Goal: Task Accomplishment & Management: Manage account settings

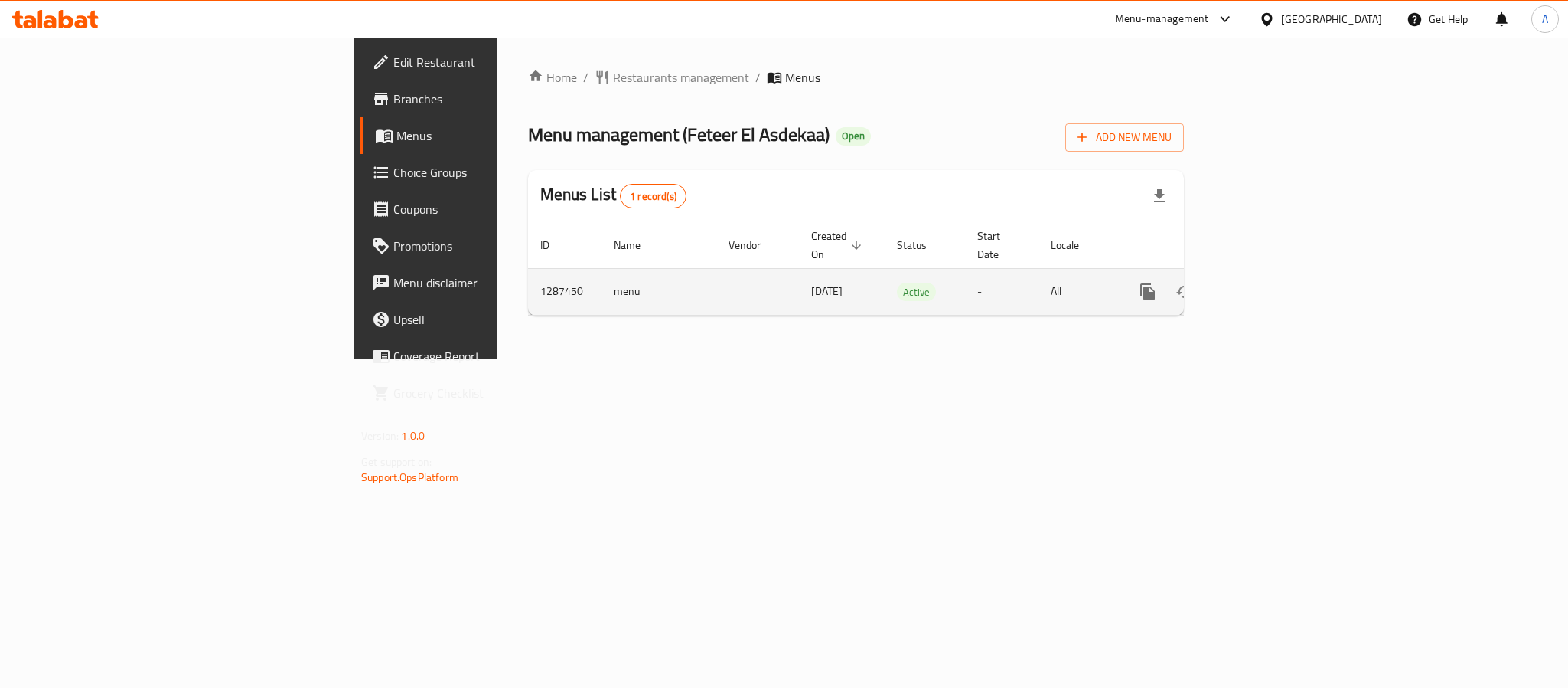
click at [1268, 283] on icon "enhanced table" at bounding box center [1258, 292] width 19 height 19
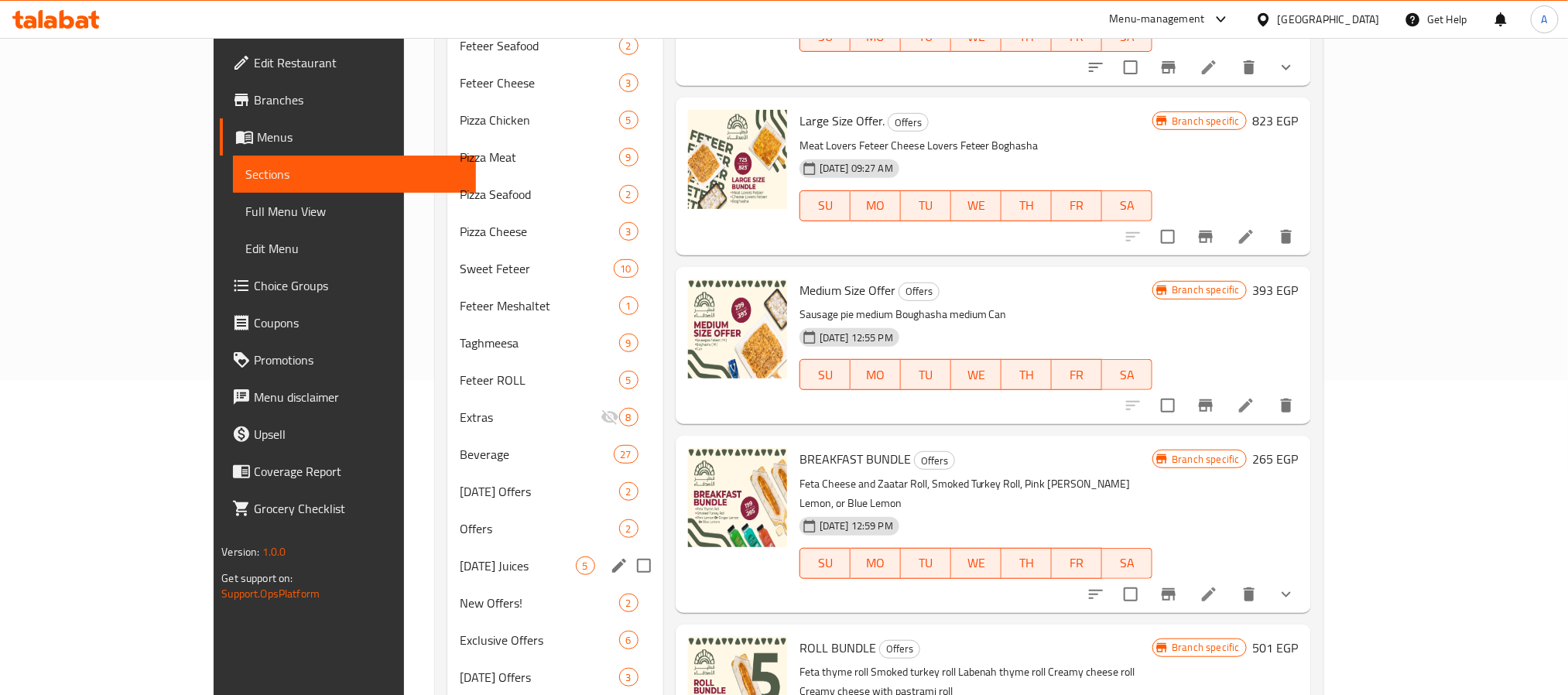
scroll to position [400, 0]
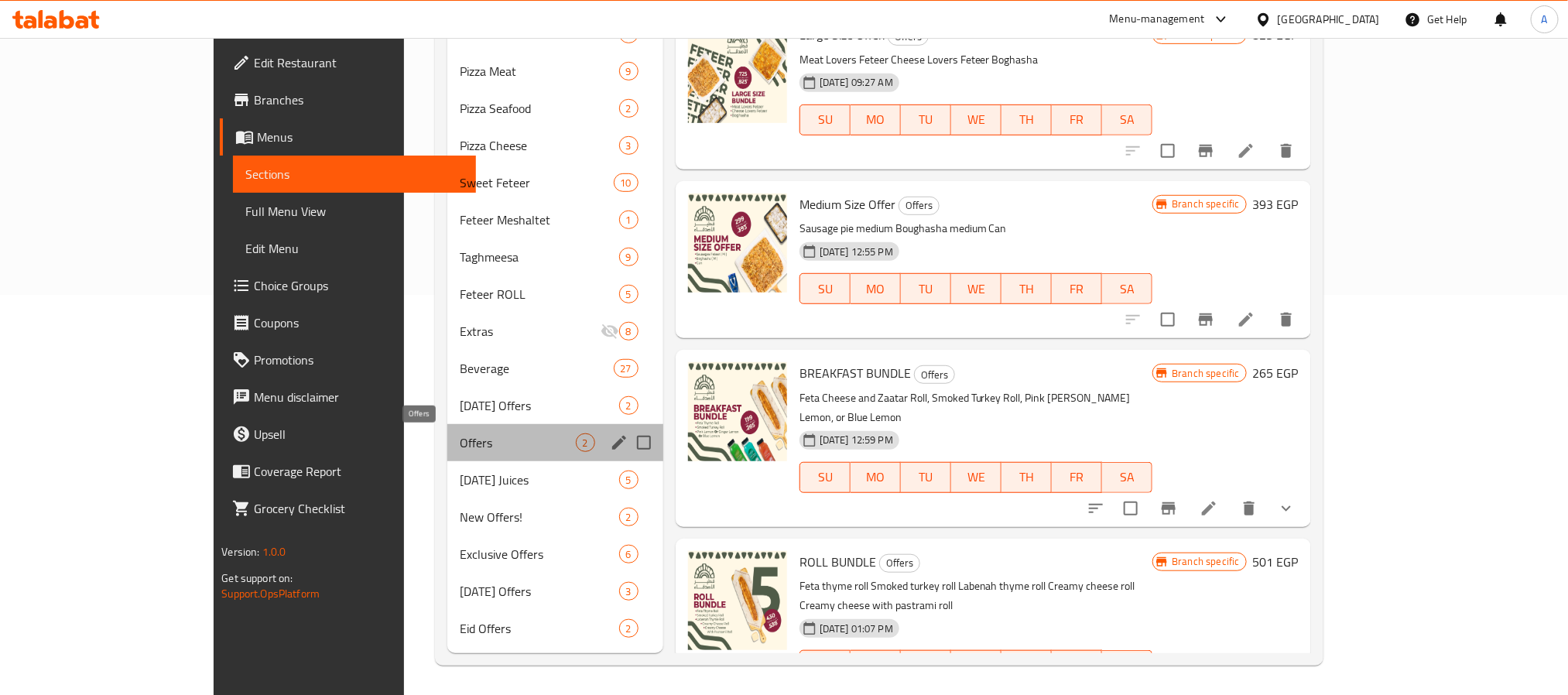
click at [460, 438] on span "Offers" at bounding box center [518, 442] width 116 height 19
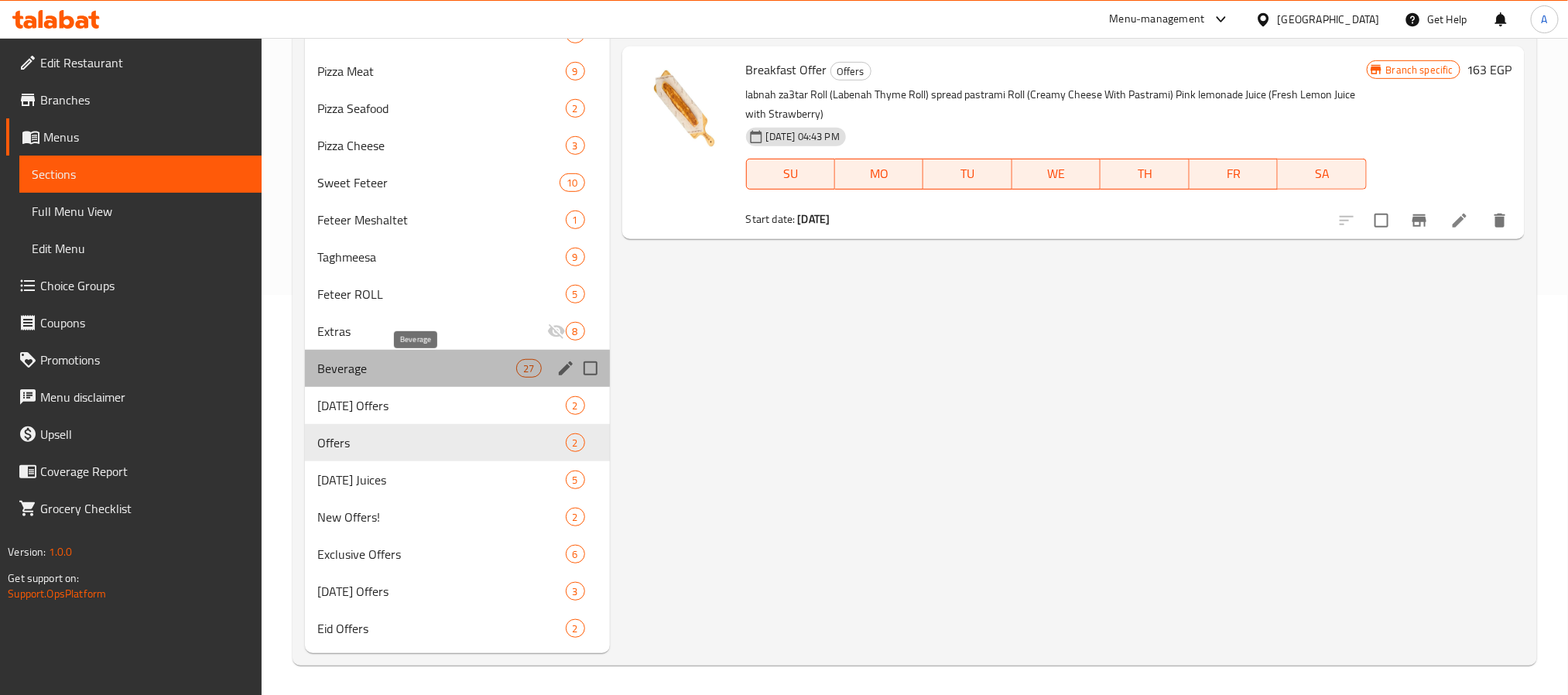
click at [403, 374] on span "Beverage" at bounding box center [417, 368] width 199 height 19
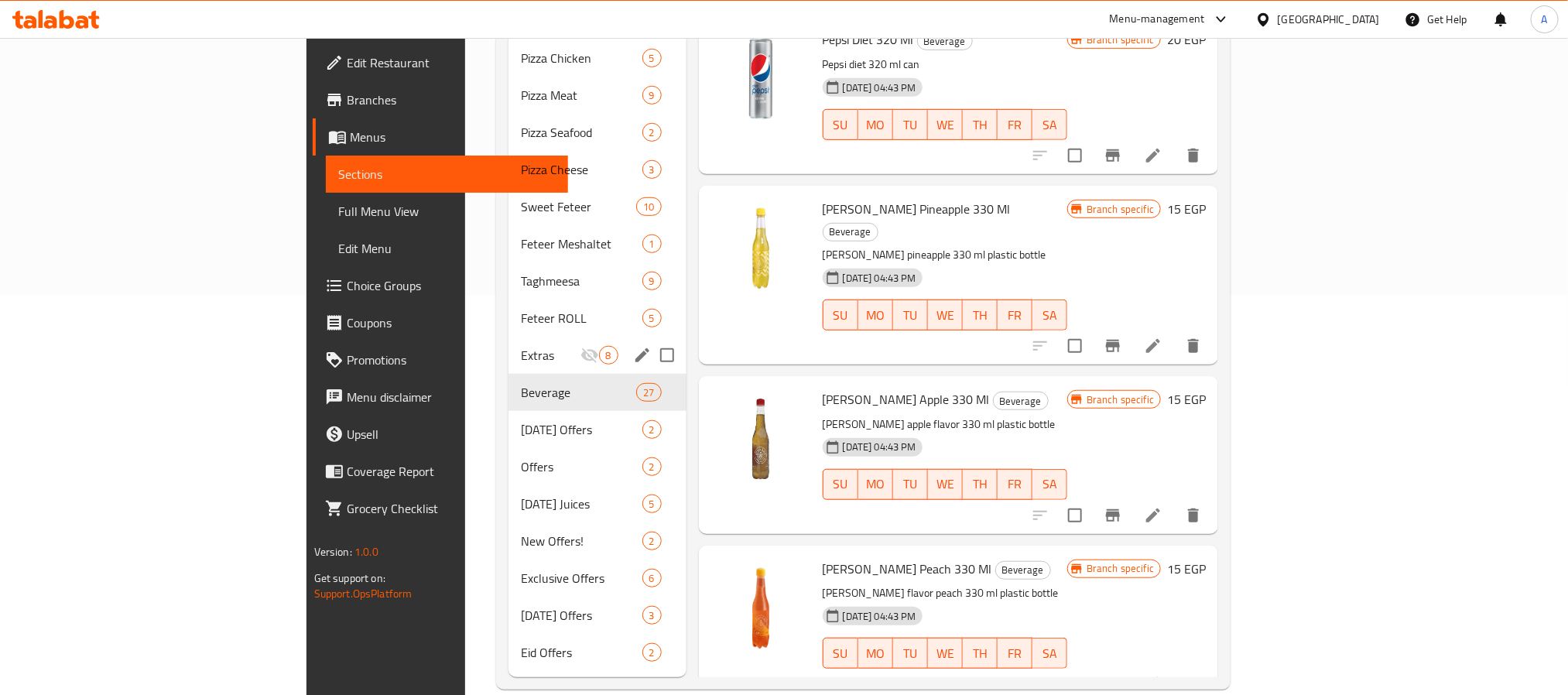
scroll to position [400, 0]
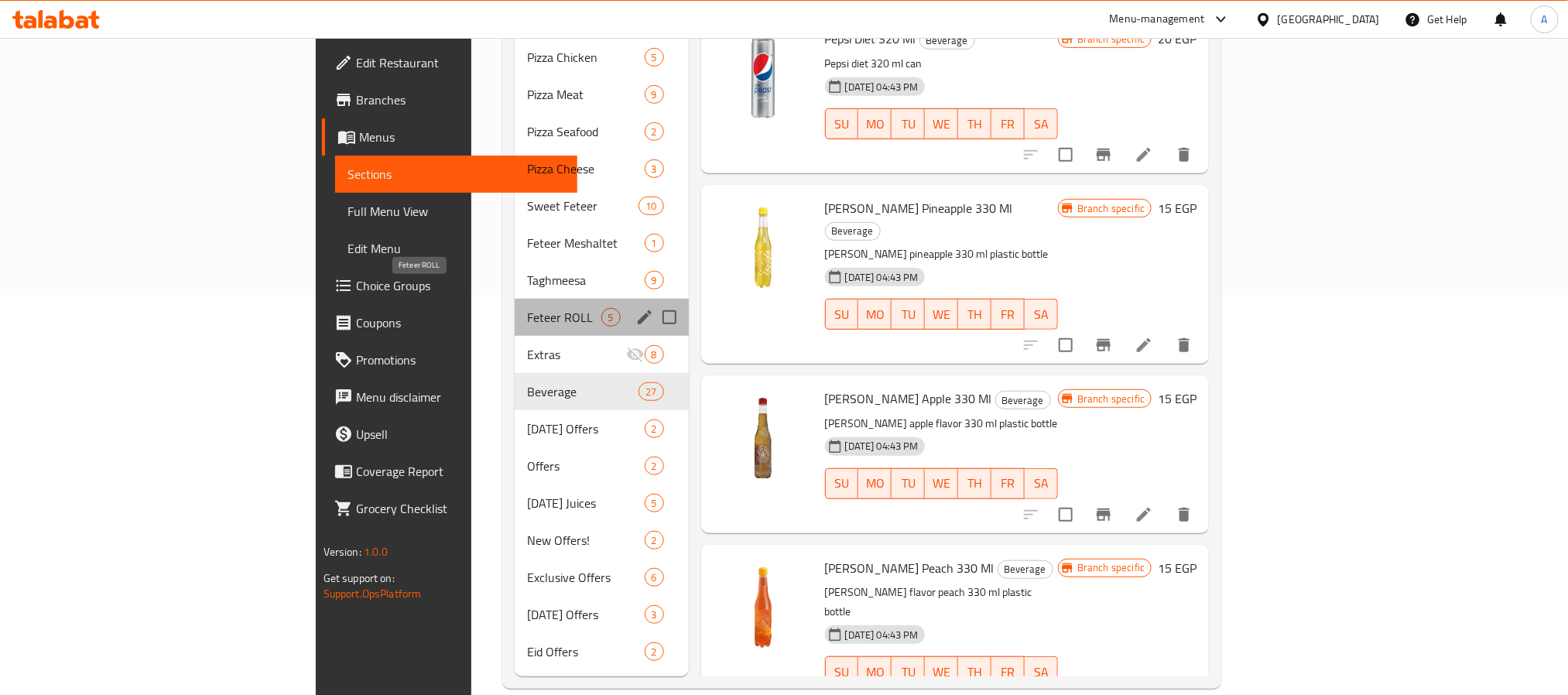
click at [527, 308] on span "Feteer ROLL" at bounding box center [564, 317] width 74 height 19
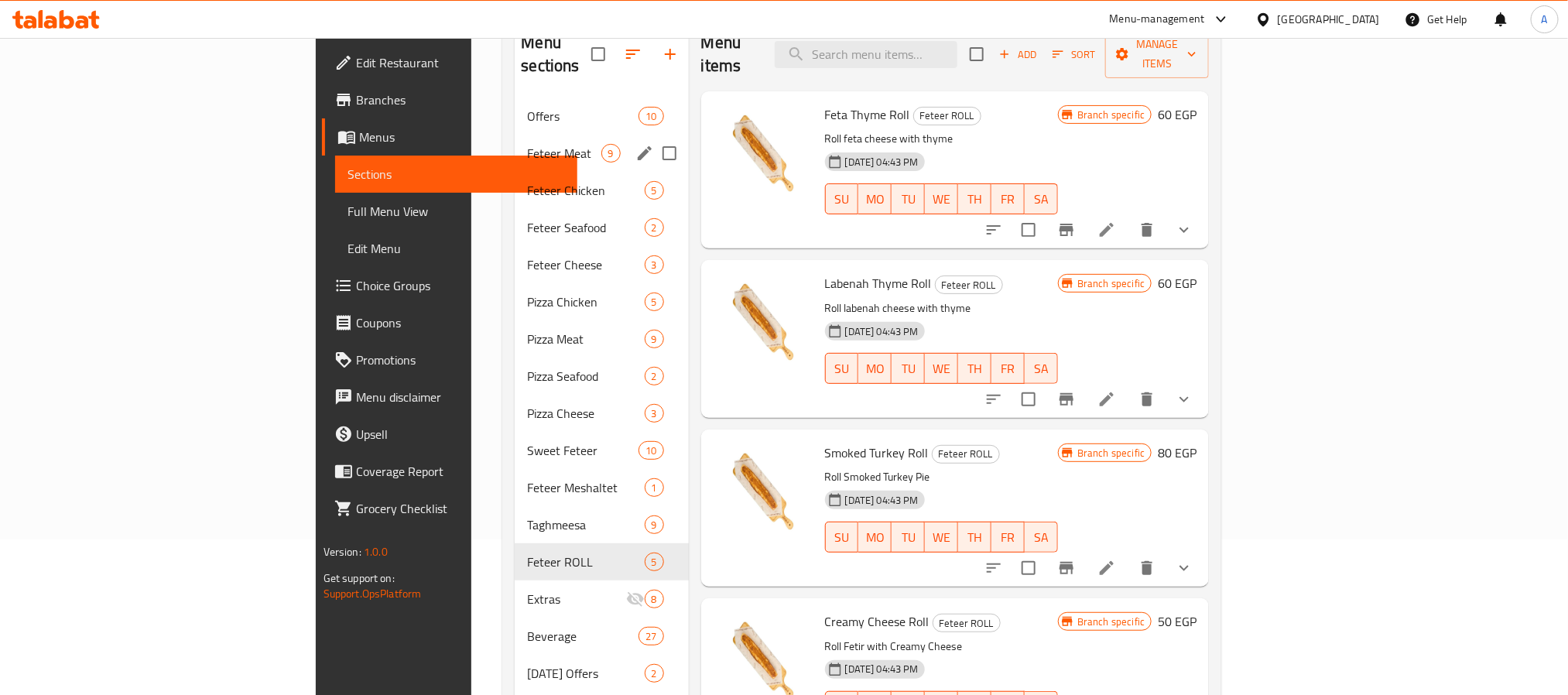
scroll to position [348, 0]
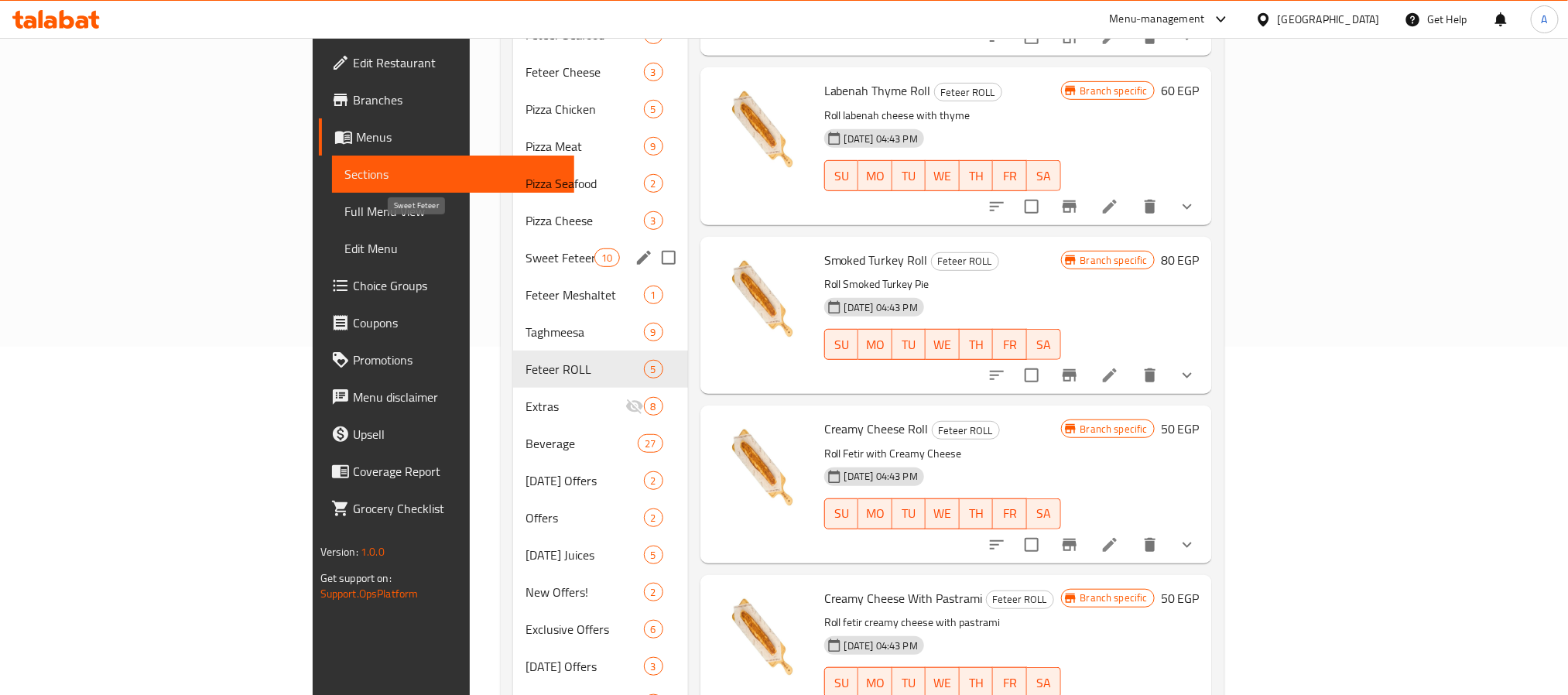
click at [526, 249] on span "Sweet Feteer" at bounding box center [560, 258] width 69 height 19
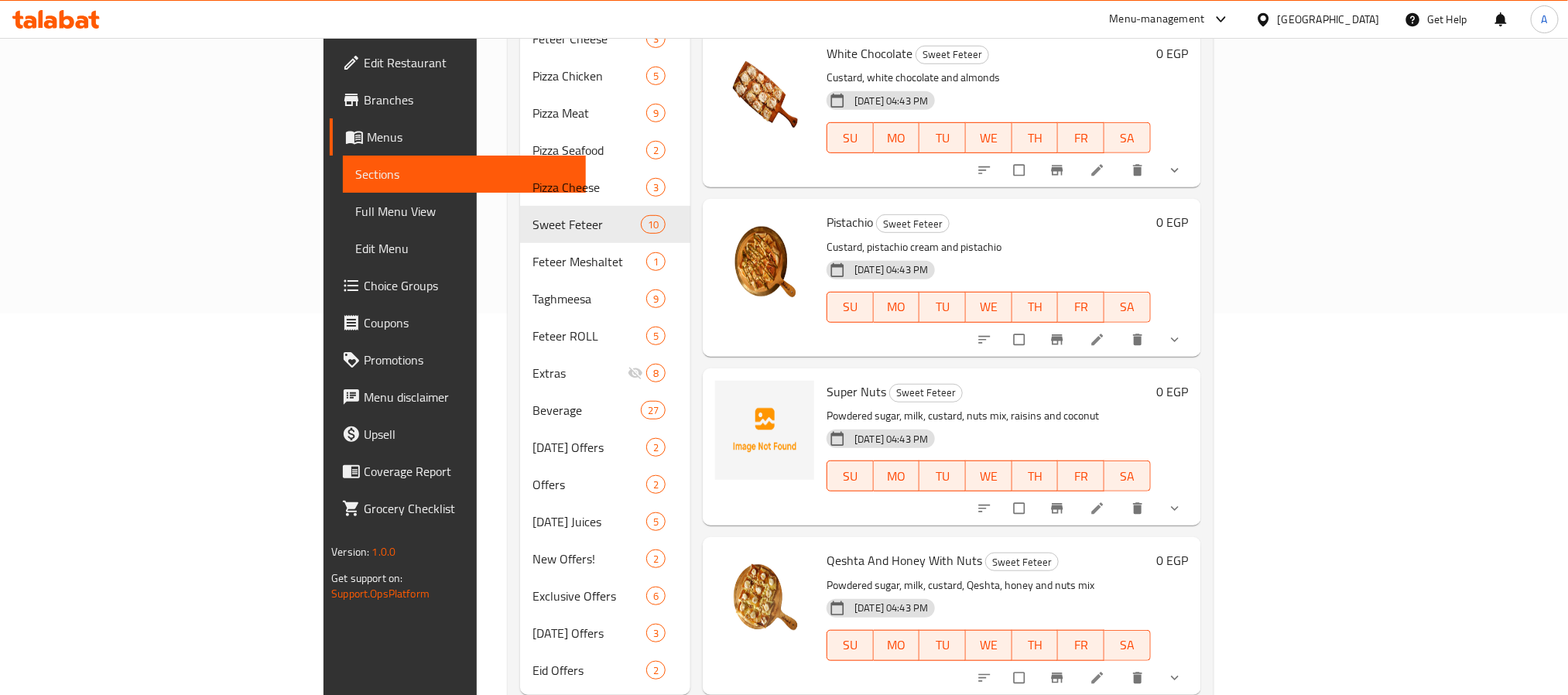
scroll to position [400, 0]
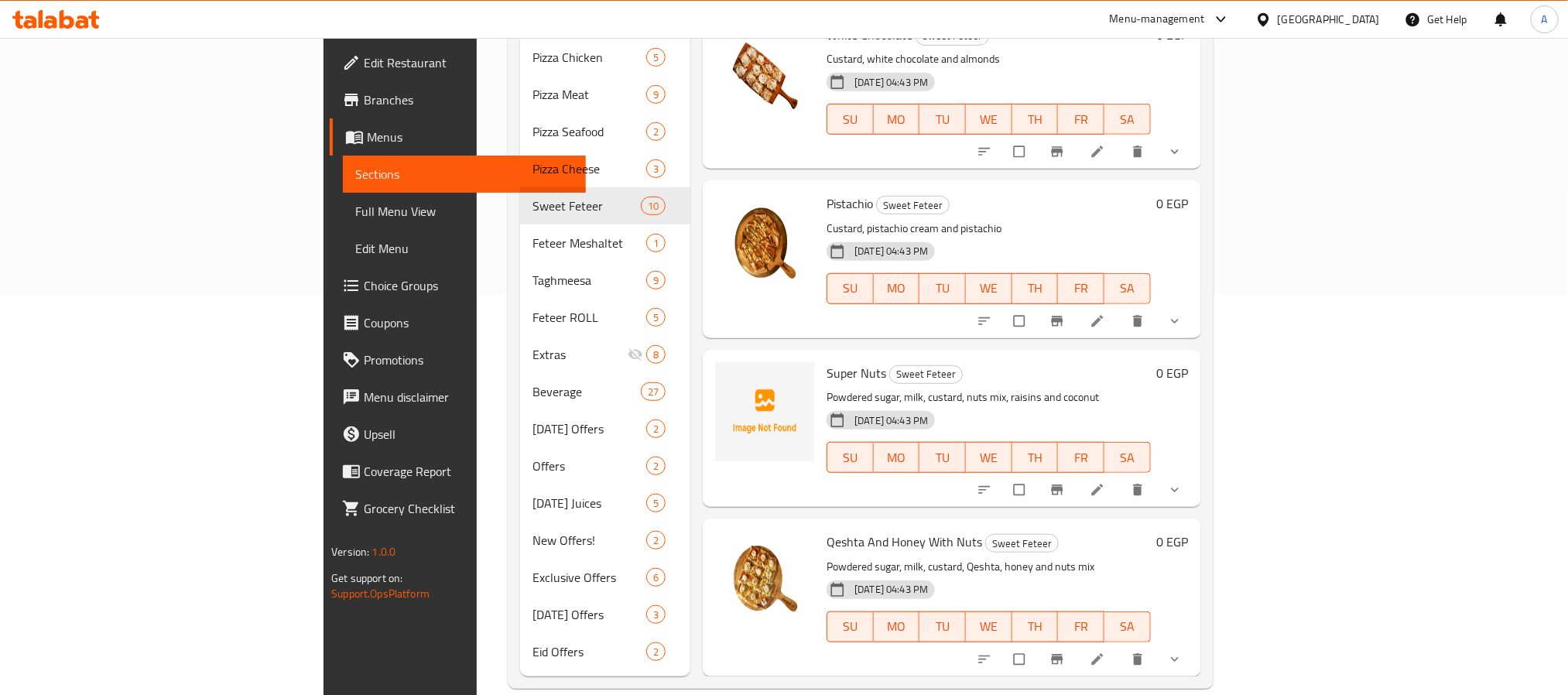
click at [1359, 20] on div "Egypt" at bounding box center [1329, 19] width 102 height 17
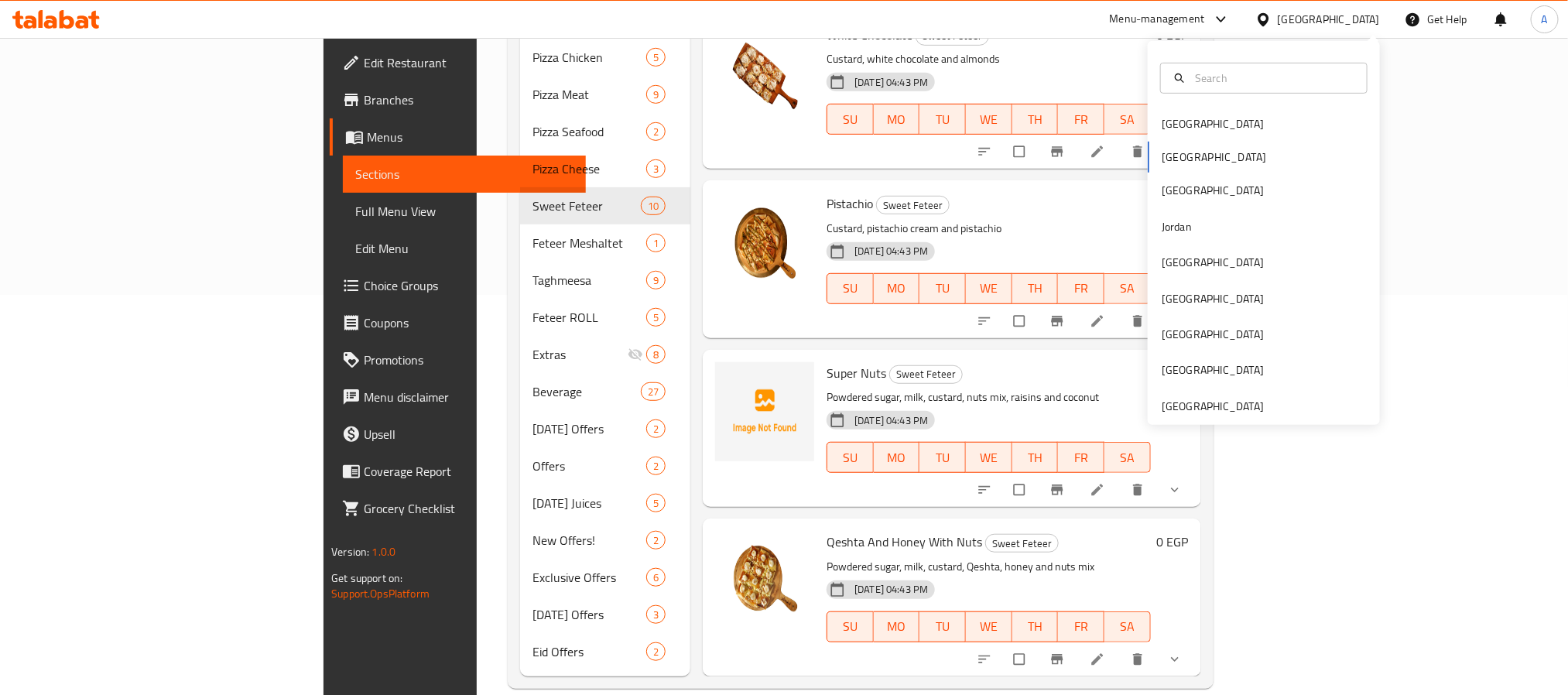
click at [1225, 417] on div "Bahrain Egypt Iraq Jordan Kuwait Oman Qatar Saudi Arabia United Arab Emirates" at bounding box center [1264, 233] width 232 height 383
click at [1227, 409] on div "[GEOGRAPHIC_DATA]" at bounding box center [1213, 406] width 102 height 17
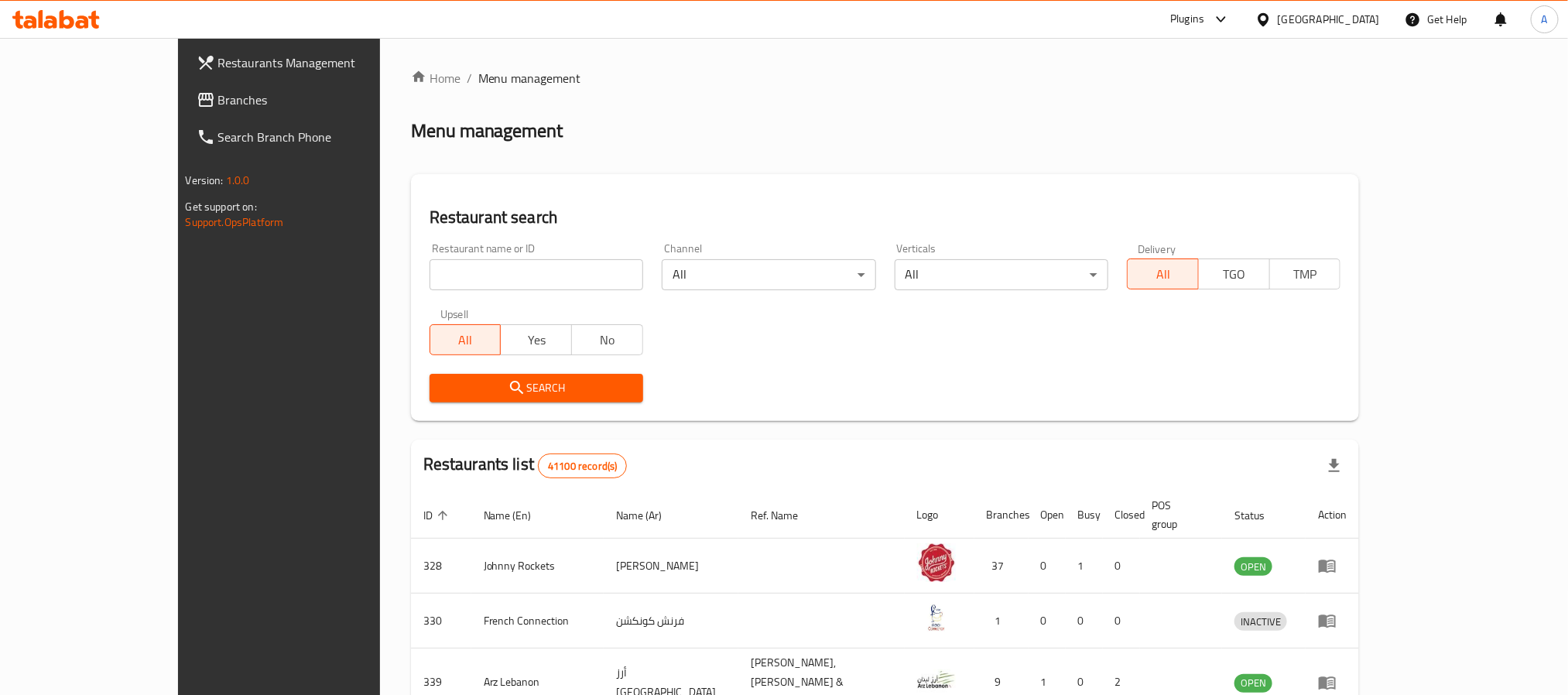
click at [218, 103] on span "Branches" at bounding box center [323, 100] width 209 height 19
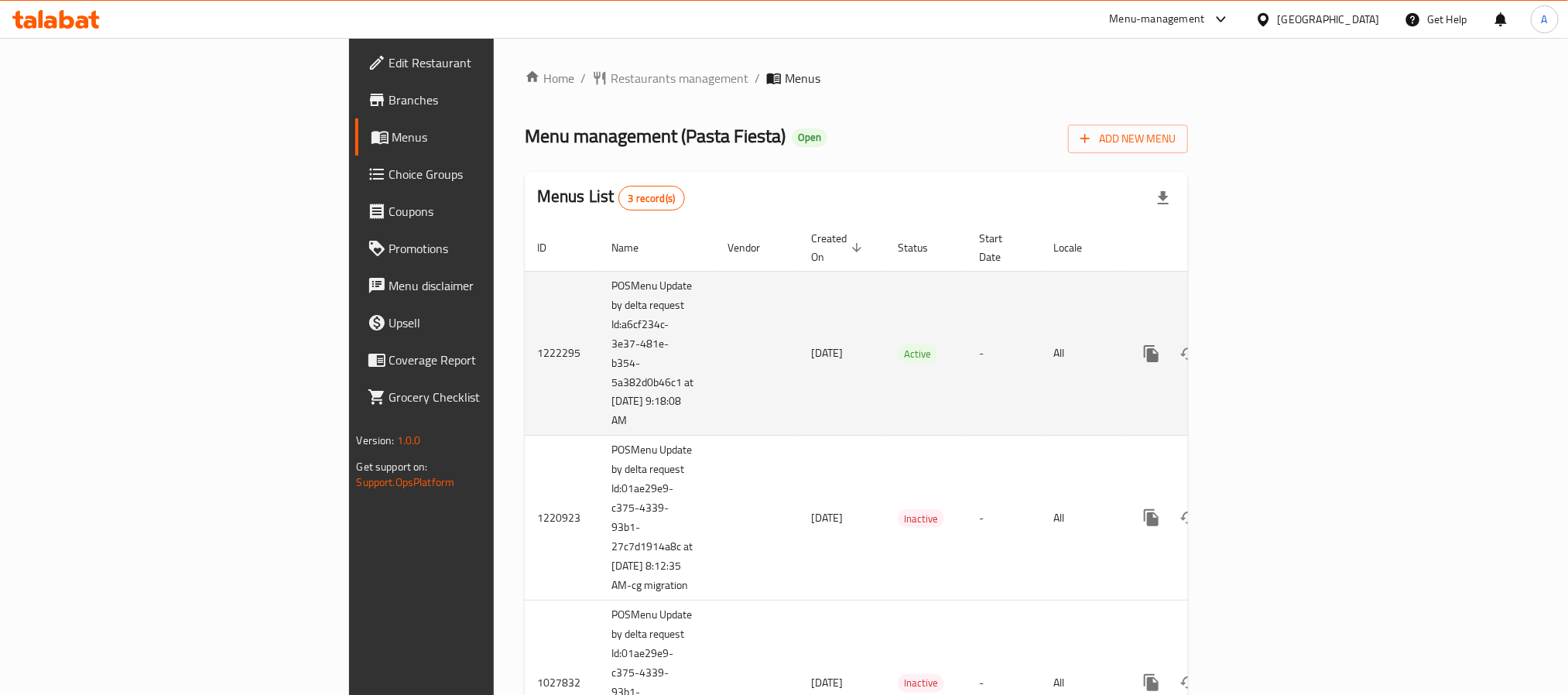
click at [1271, 347] on icon "enhanced table" at bounding box center [1263, 354] width 14 height 14
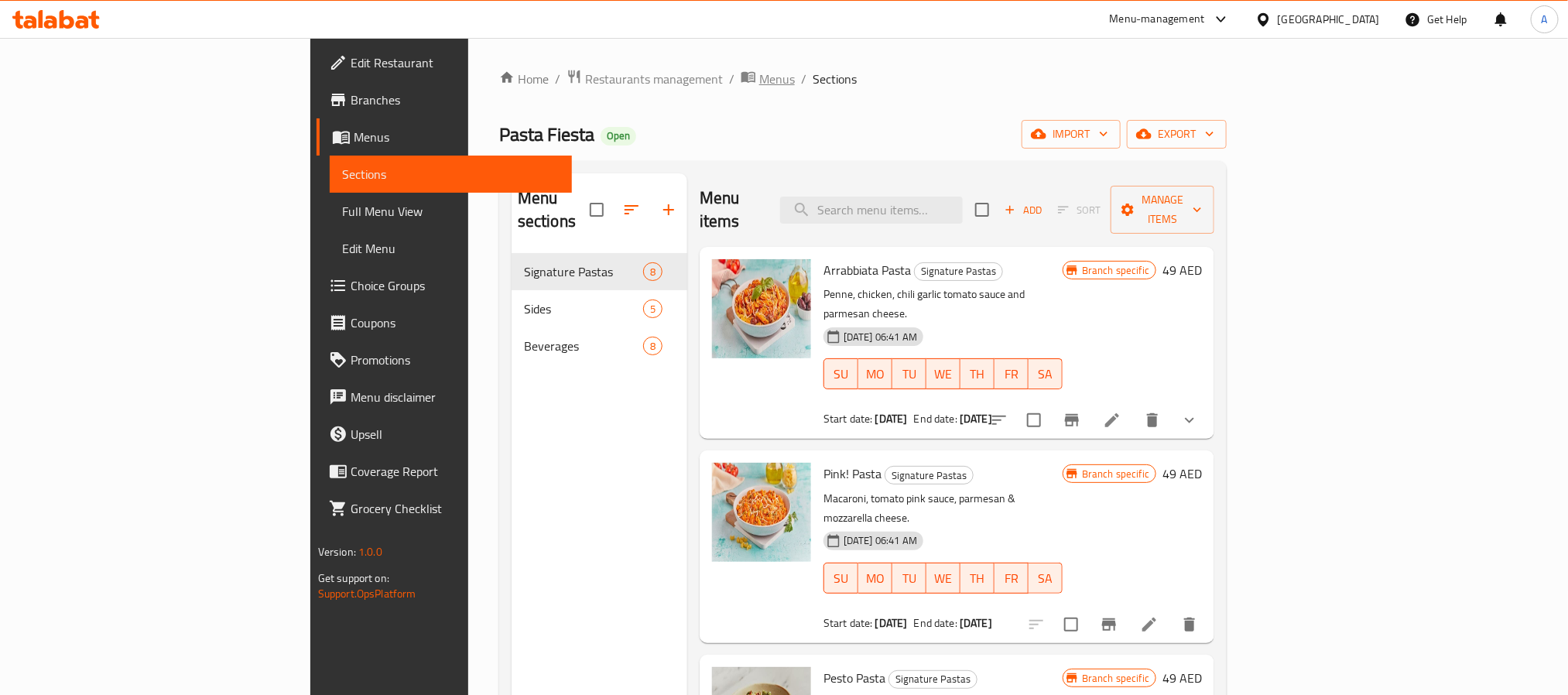
click at [740, 80] on span "breadcrumb" at bounding box center [749, 79] width 19 height 20
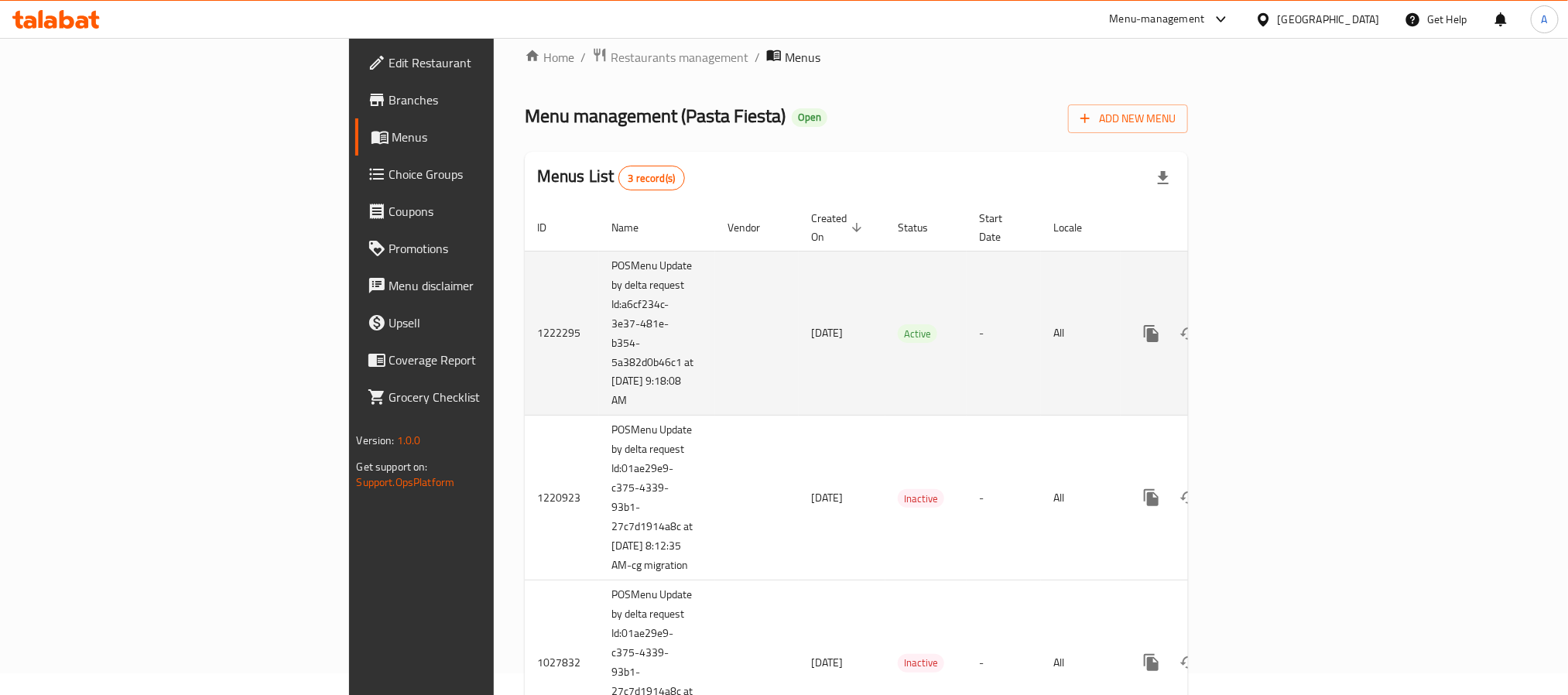
scroll to position [42, 0]
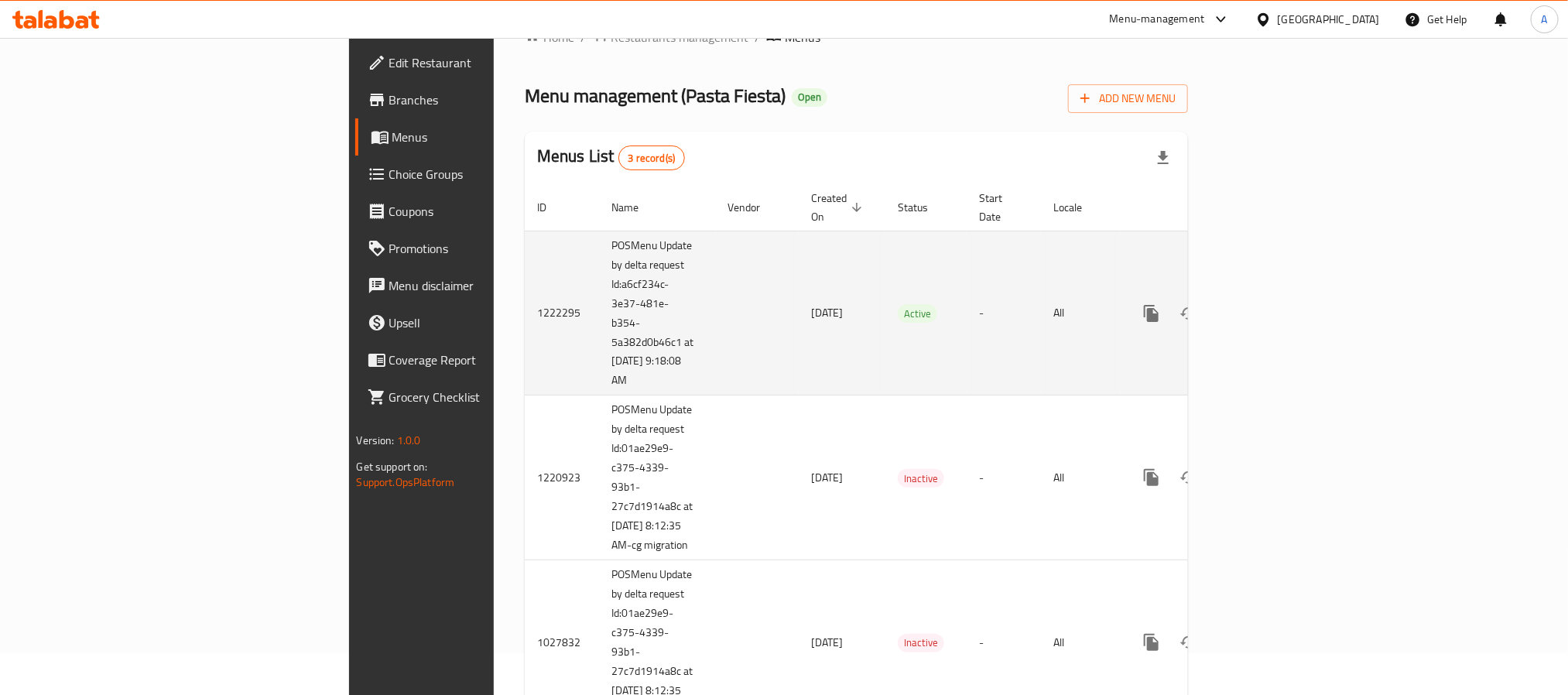
click at [1294, 262] on td "enhanced table" at bounding box center [1207, 313] width 173 height 165
click at [1272, 304] on icon "enhanced table" at bounding box center [1263, 313] width 19 height 19
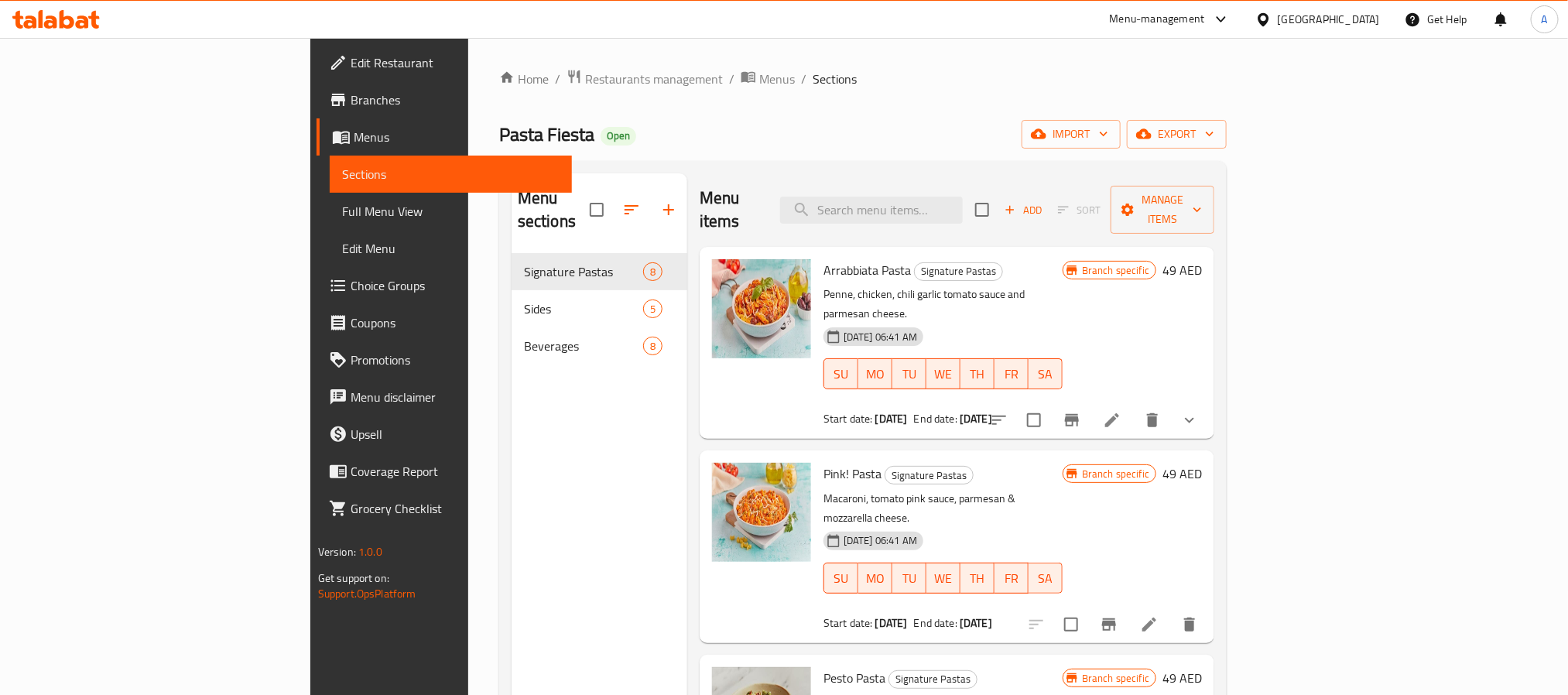
click at [350, 102] on span "Branches" at bounding box center [455, 100] width 209 height 19
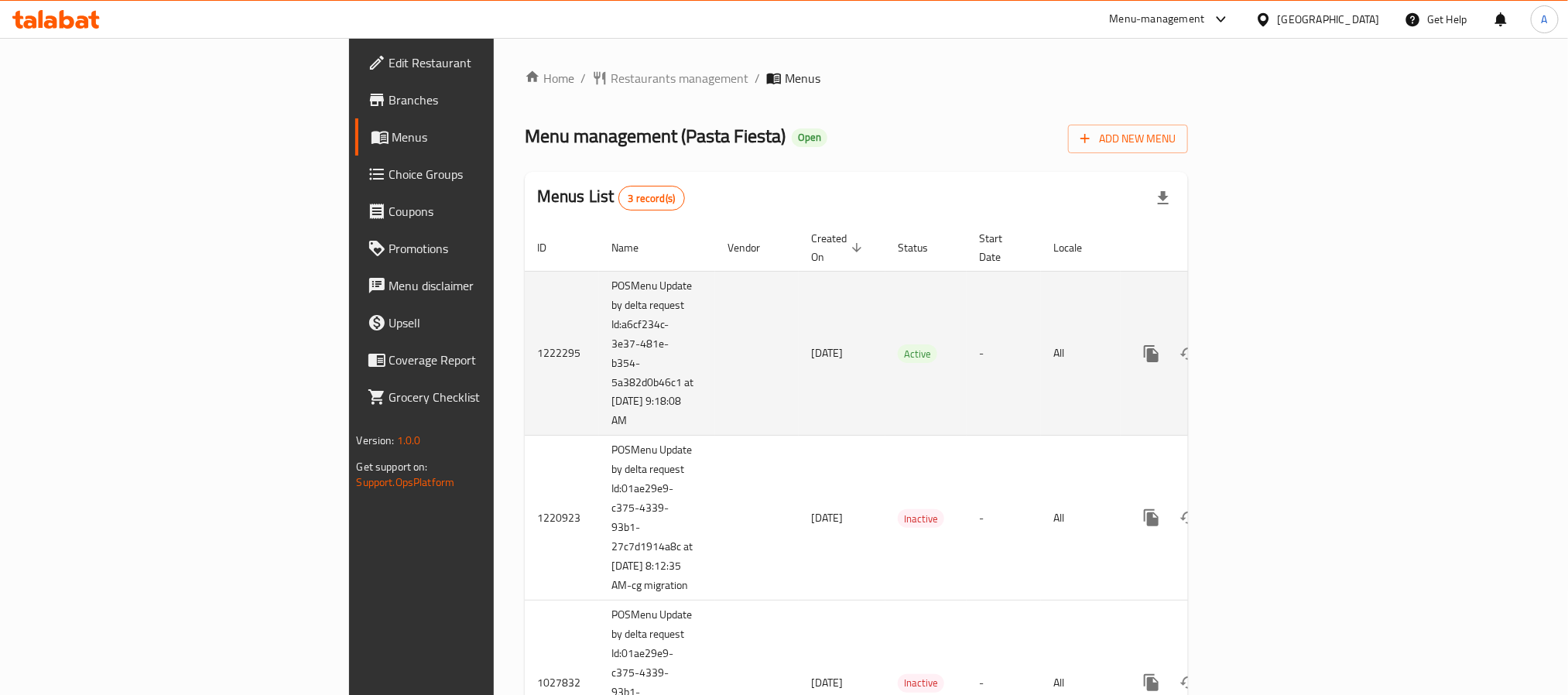
click at [1282, 339] on div "enhanced table" at bounding box center [1207, 353] width 148 height 37
click at [1282, 335] on link "enhanced table" at bounding box center [1262, 353] width 37 height 37
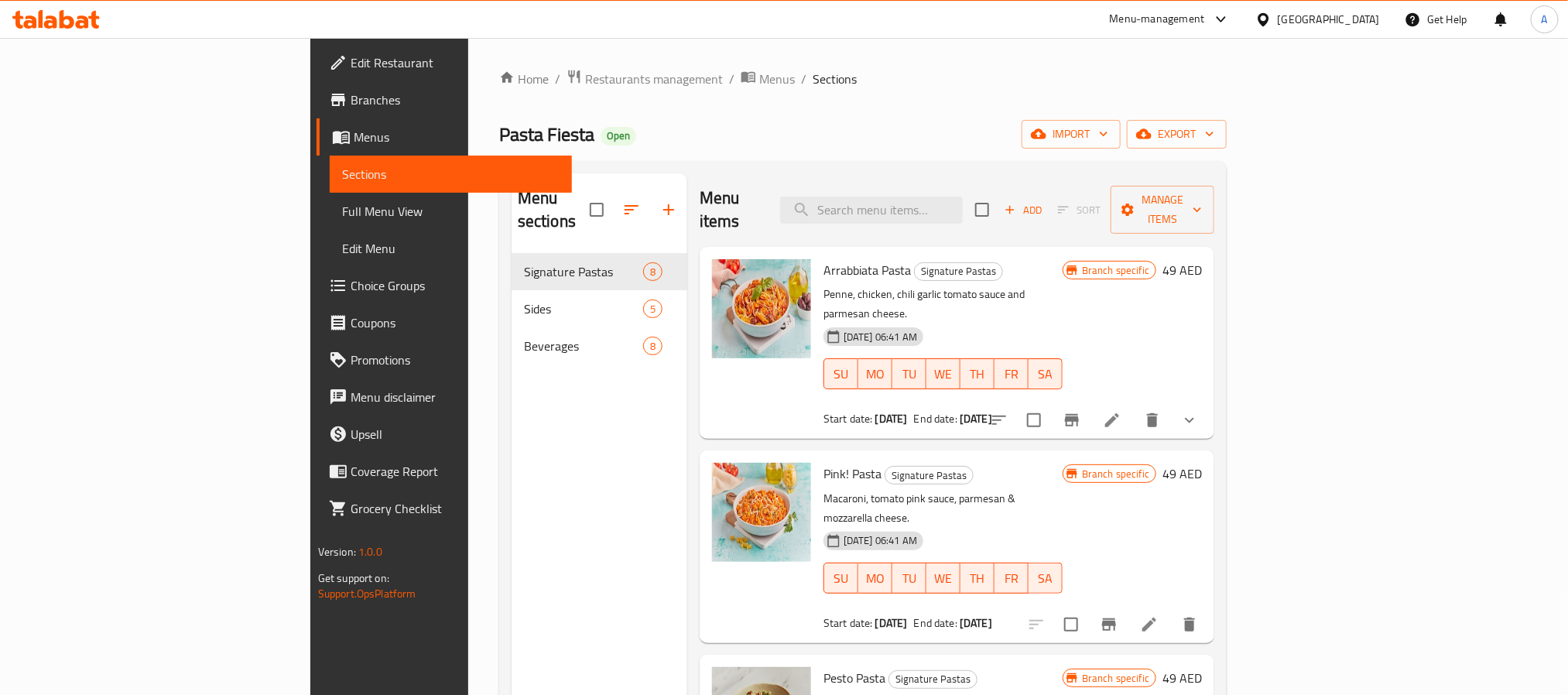
click at [350, 286] on span "Choice Groups" at bounding box center [455, 286] width 209 height 19
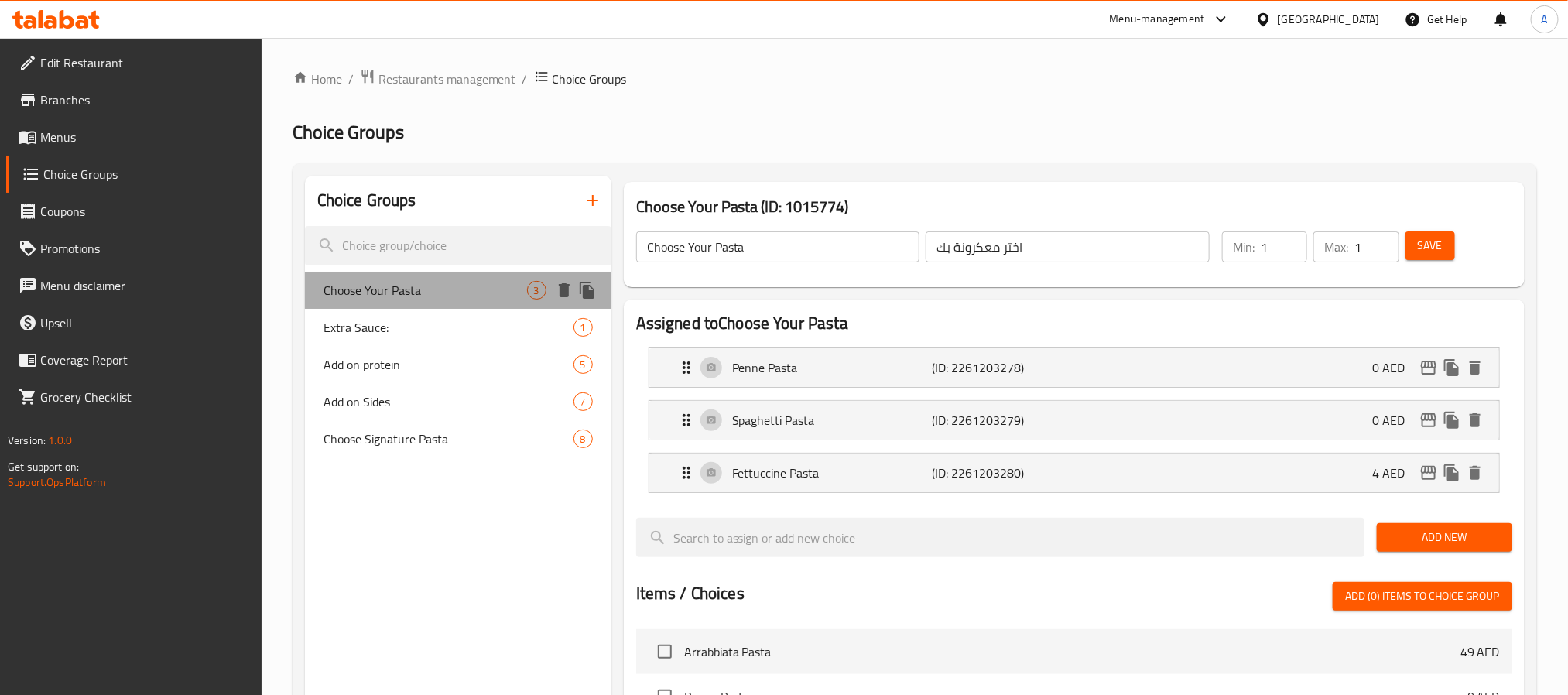
click at [421, 277] on div "Choose Your Pasta 3" at bounding box center [457, 289] width 306 height 37
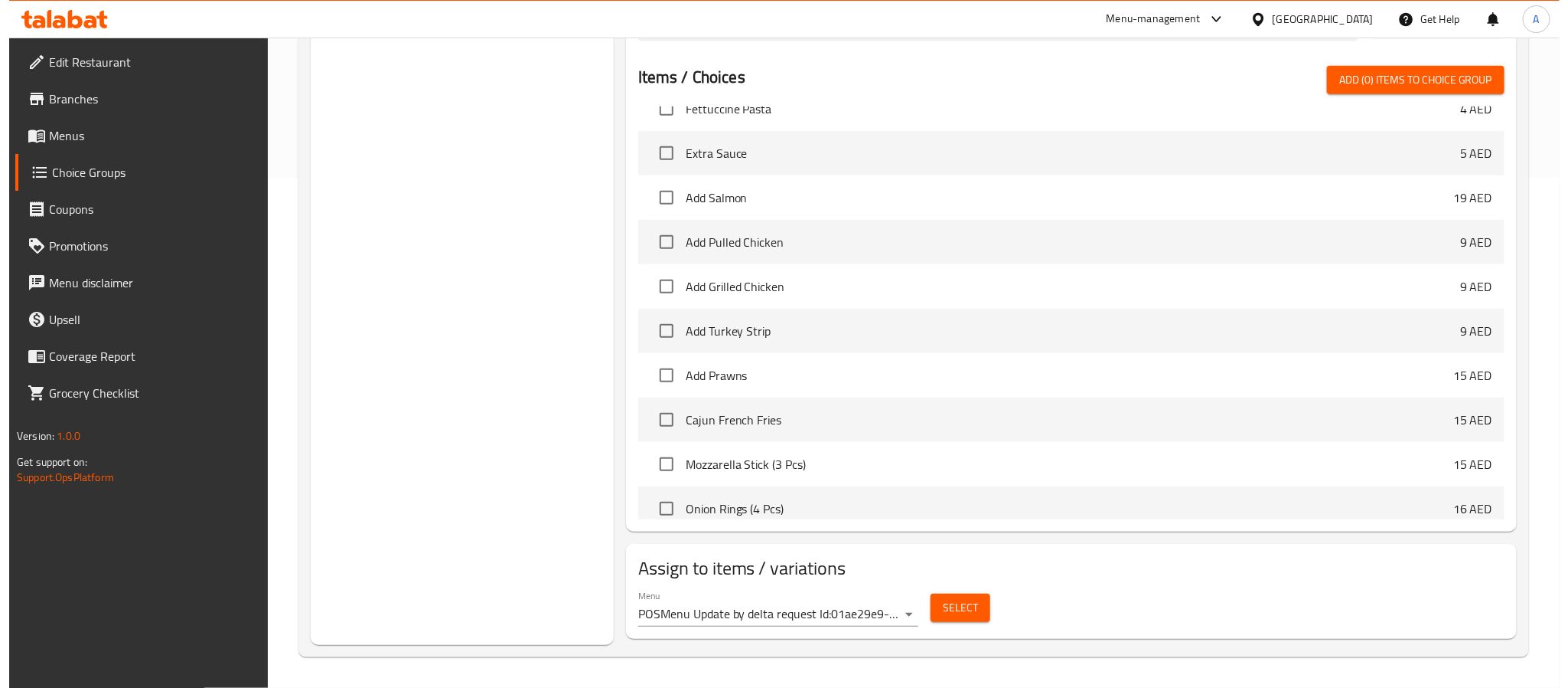
scroll to position [345, 0]
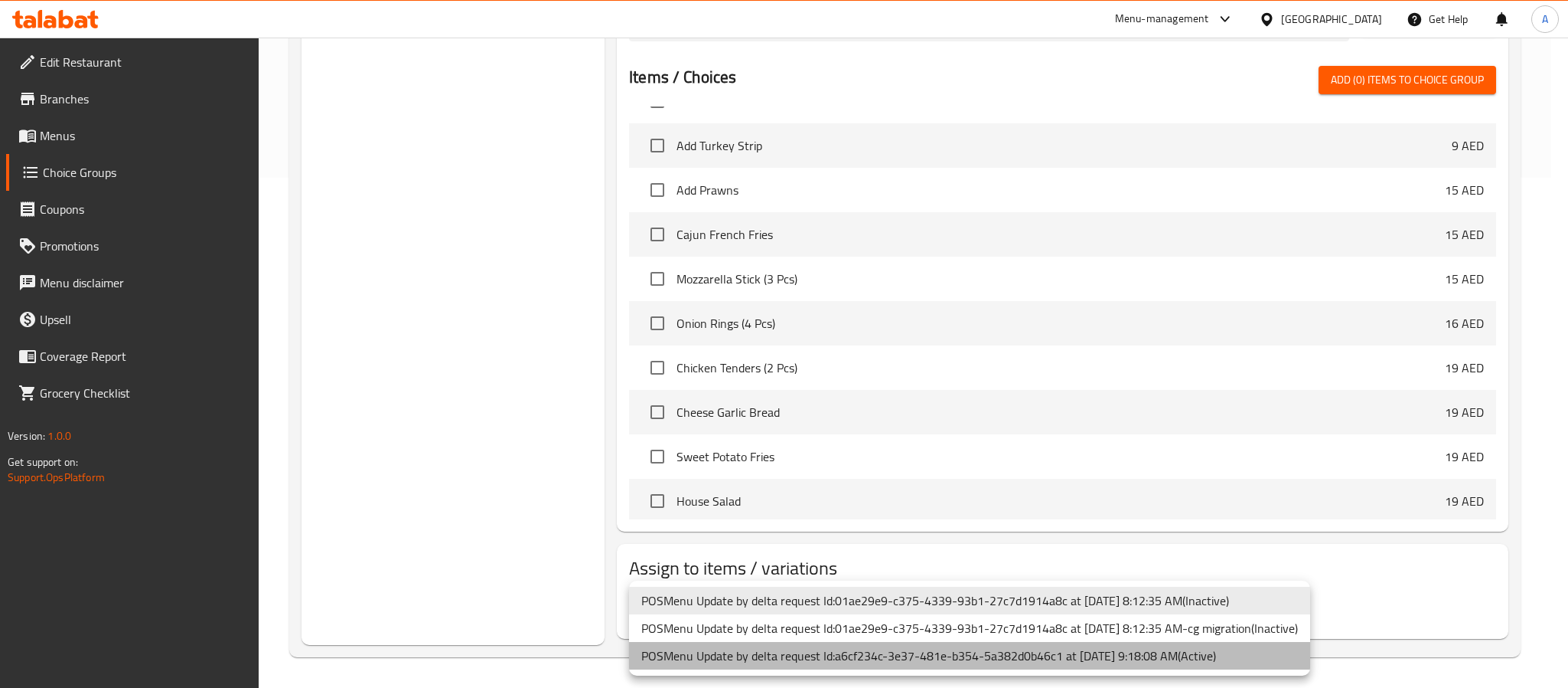
click at [1222, 662] on li "POSMenu Update by delta request Id:a6cf234c-3e37-481e-b354-5a382d0b46c1 at 4/4/…" at bounding box center [969, 655] width 681 height 28
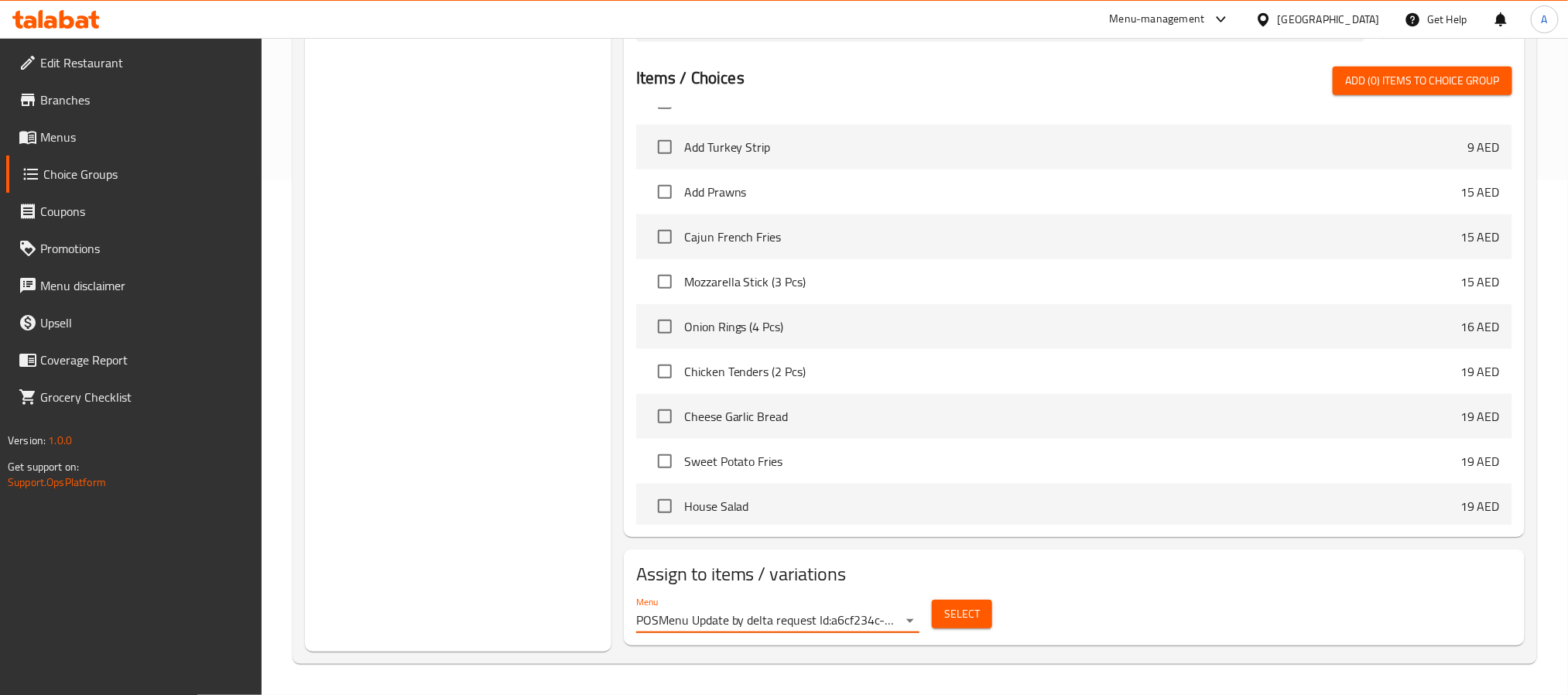
click at [980, 609] on button "Select" at bounding box center [961, 614] width 60 height 29
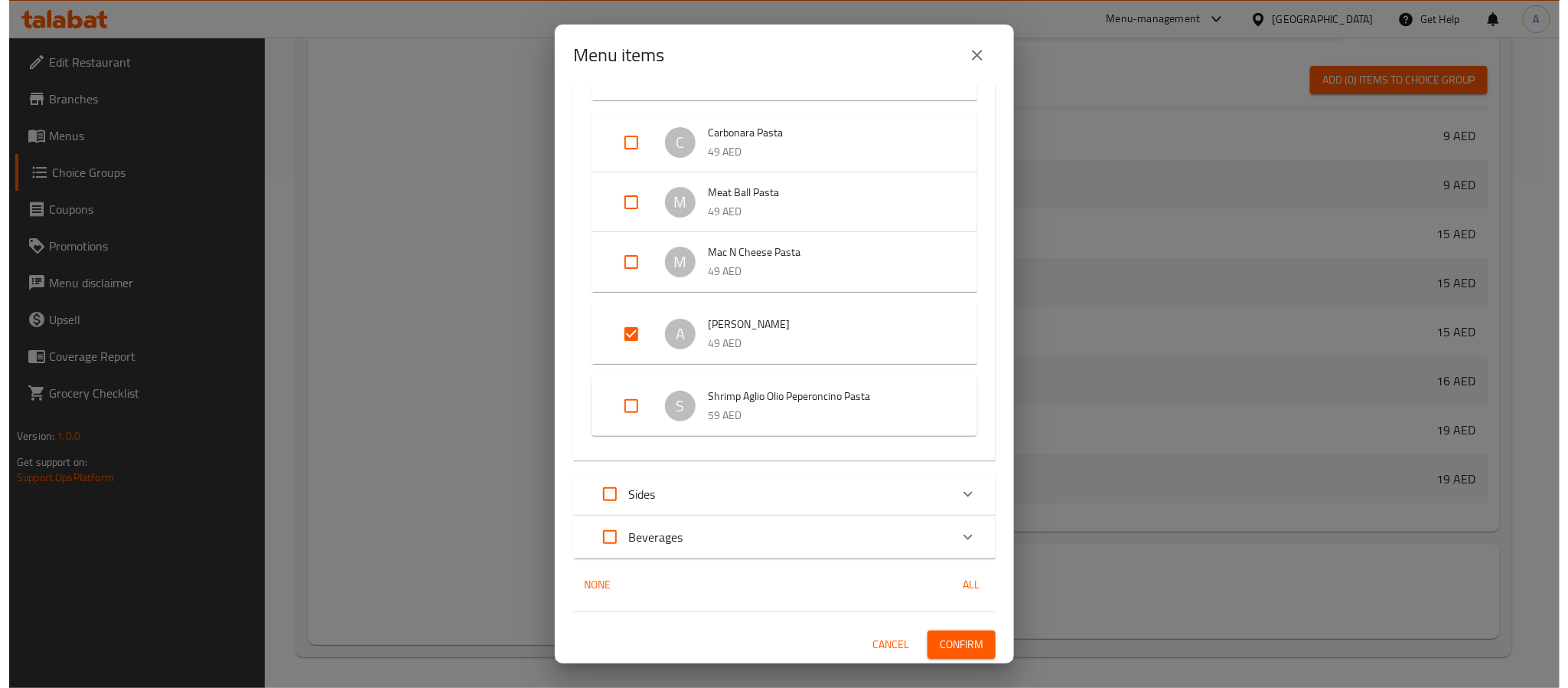
scroll to position [317, 0]
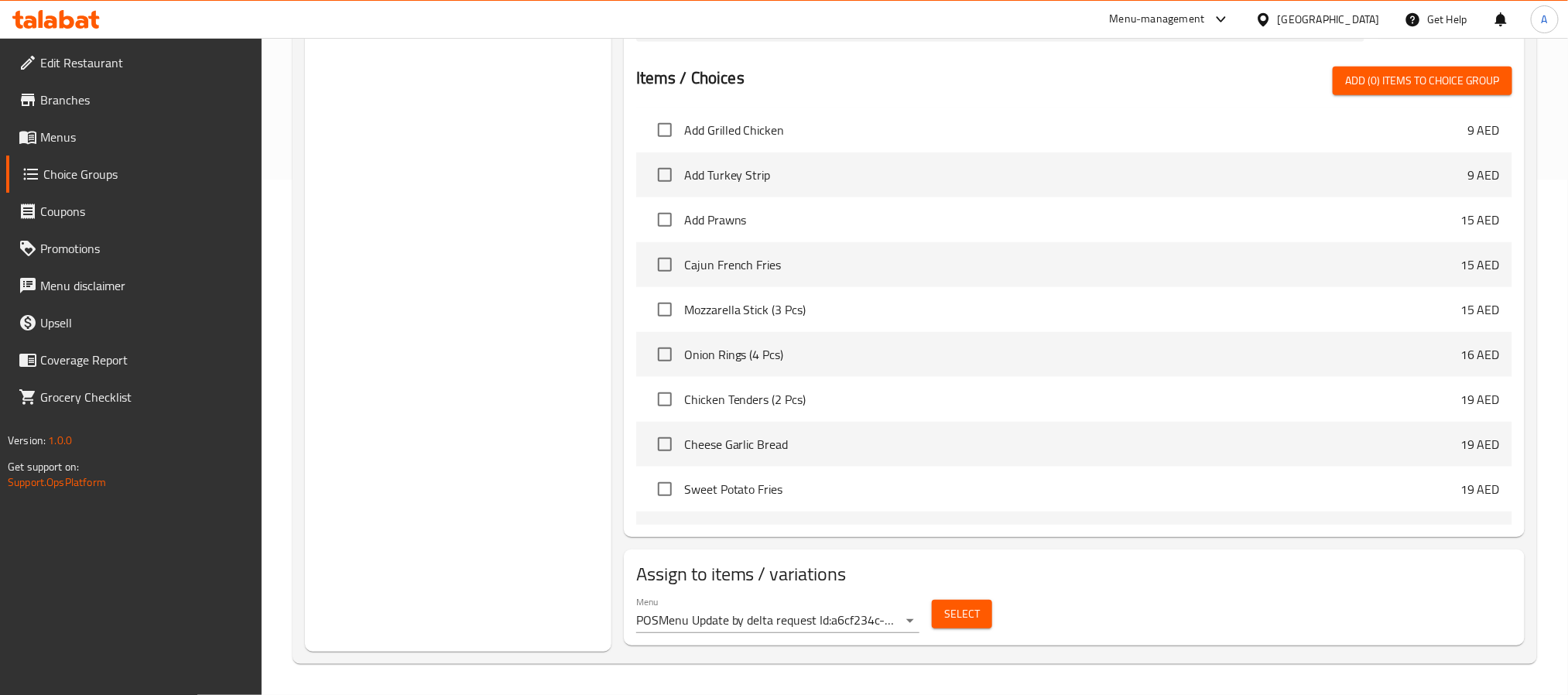
click at [980, 623] on button "Select" at bounding box center [961, 614] width 60 height 29
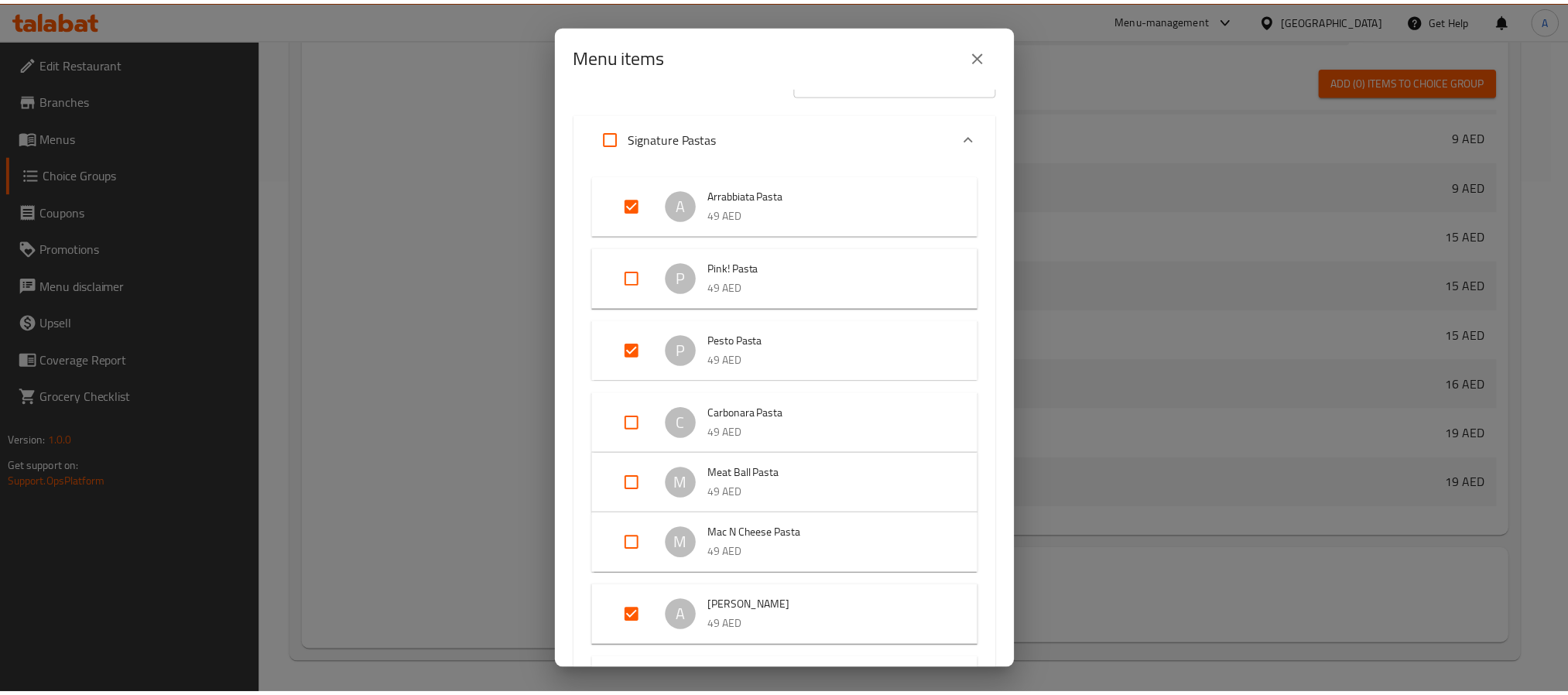
scroll to position [0, 0]
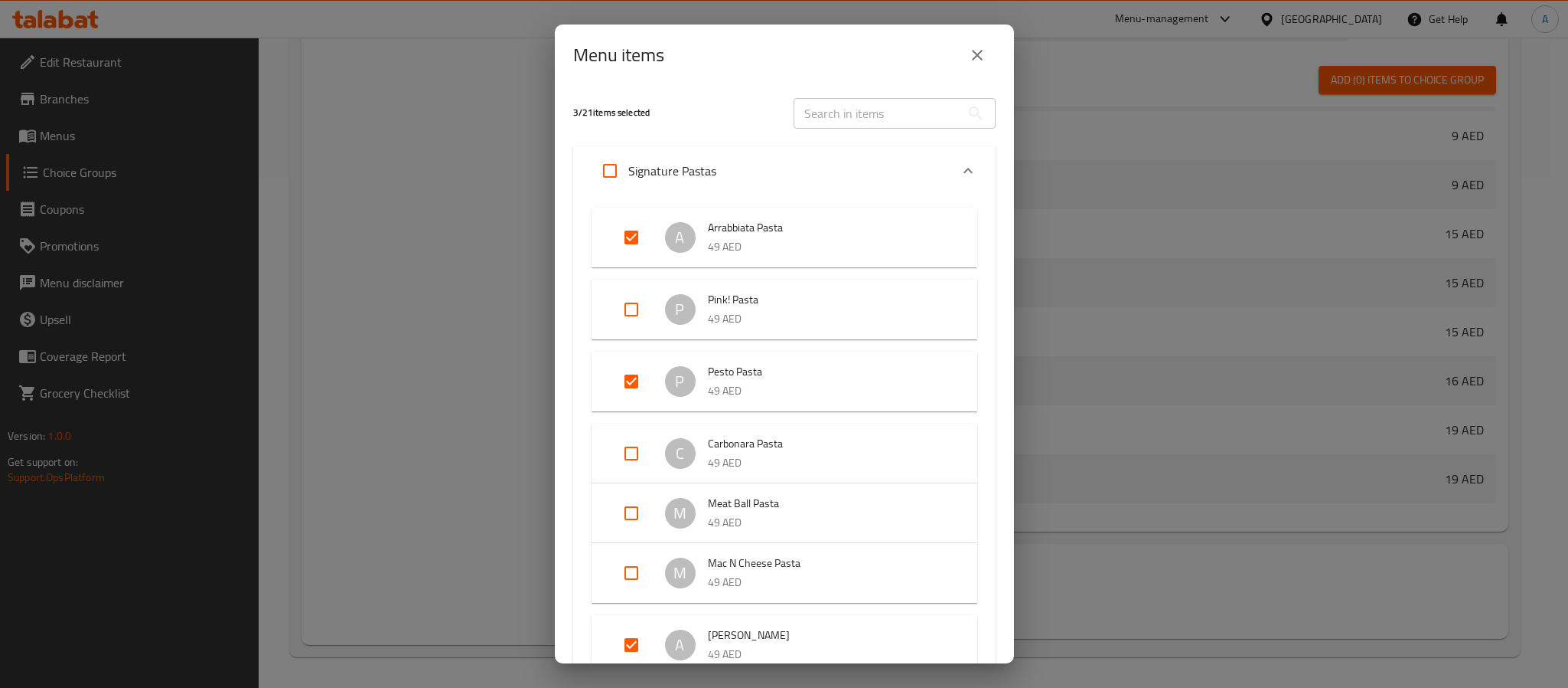
click at [987, 46] on button "close" at bounding box center [976, 54] width 36 height 36
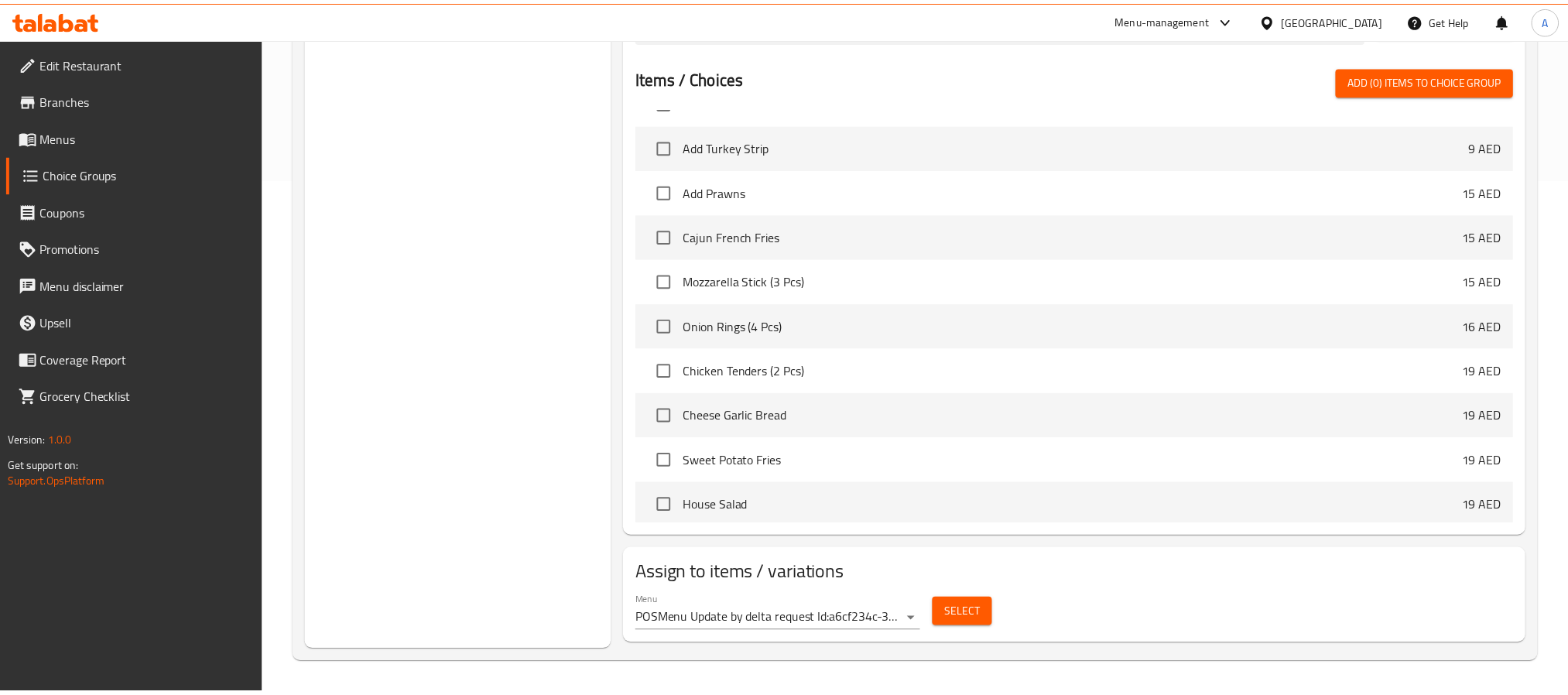
scroll to position [321, 0]
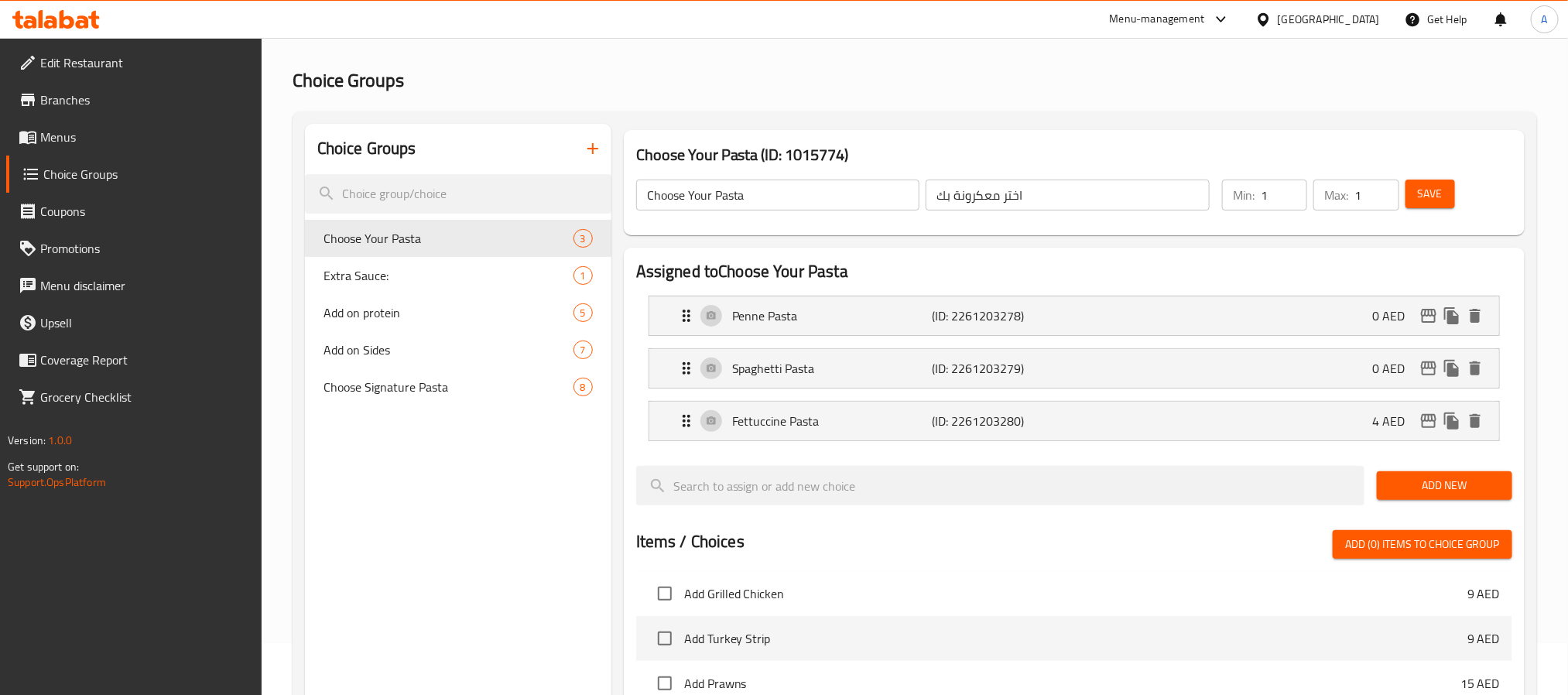
click at [131, 146] on link "Menus" at bounding box center [134, 136] width 255 height 37
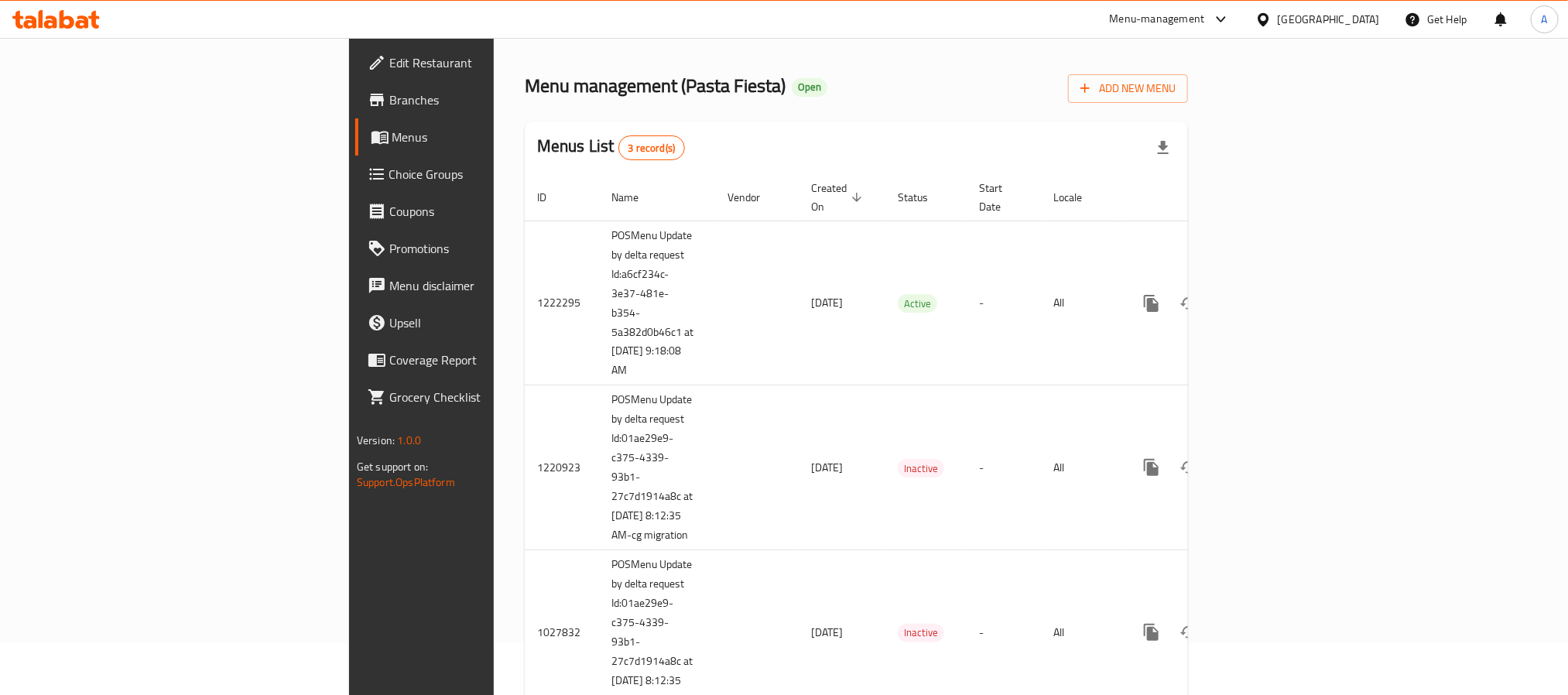
scroll to position [42, 0]
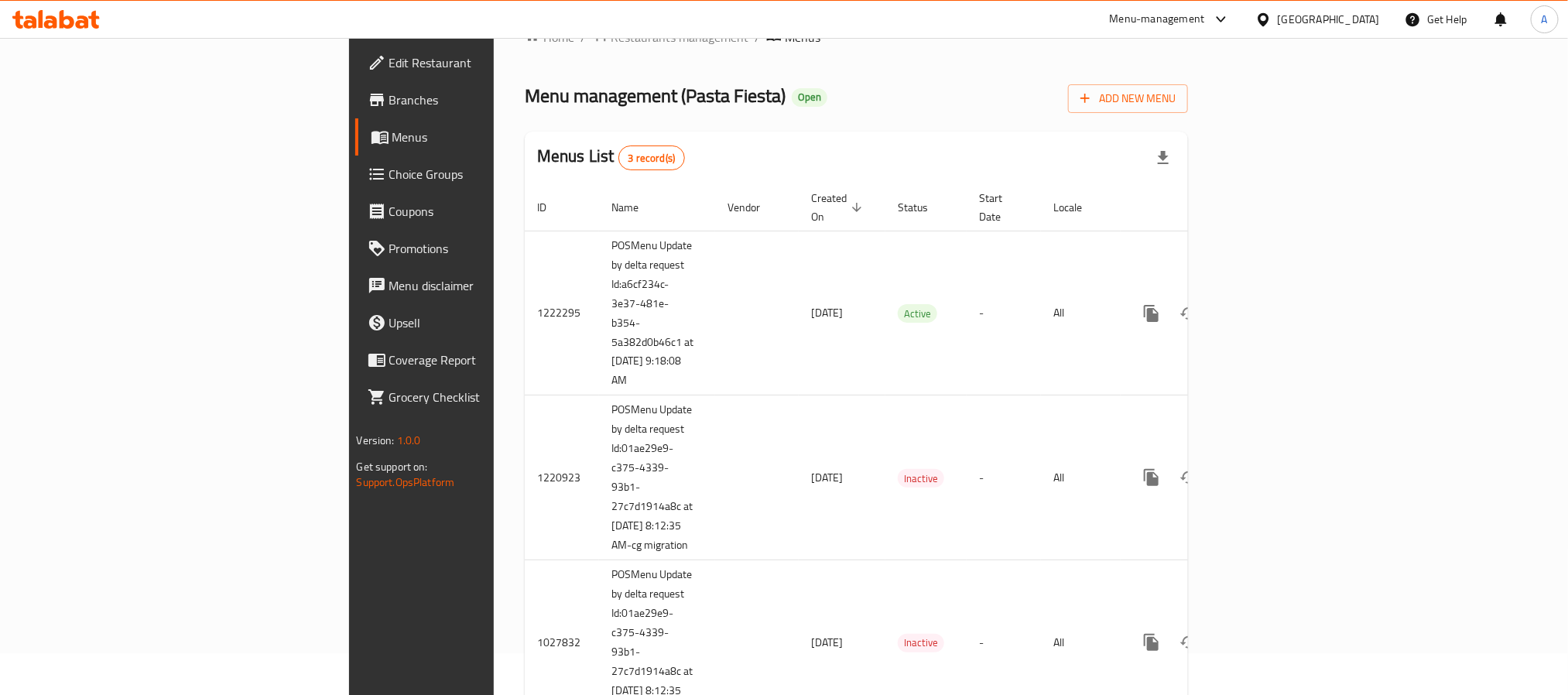
click at [389, 91] on span "Branches" at bounding box center [493, 100] width 209 height 19
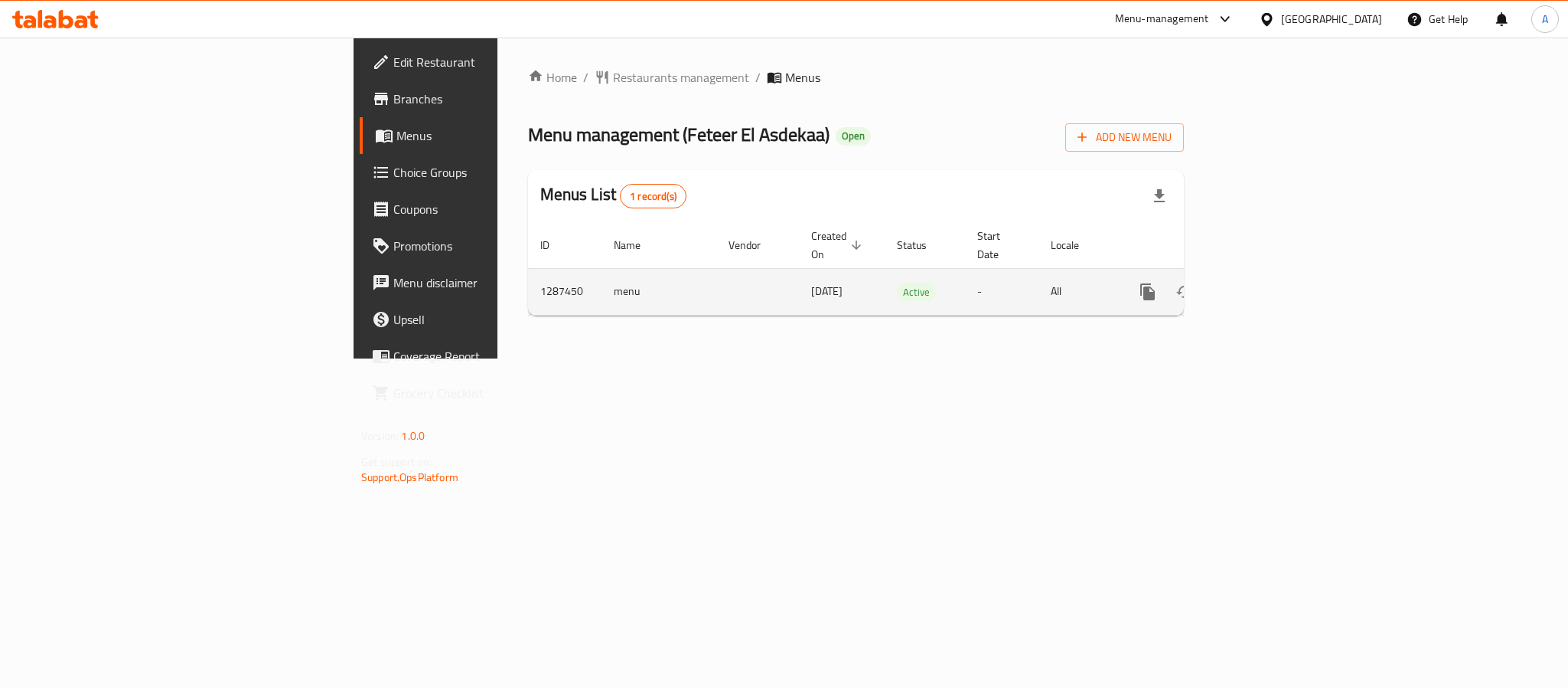
click at [1268, 283] on icon "enhanced table" at bounding box center [1258, 292] width 19 height 19
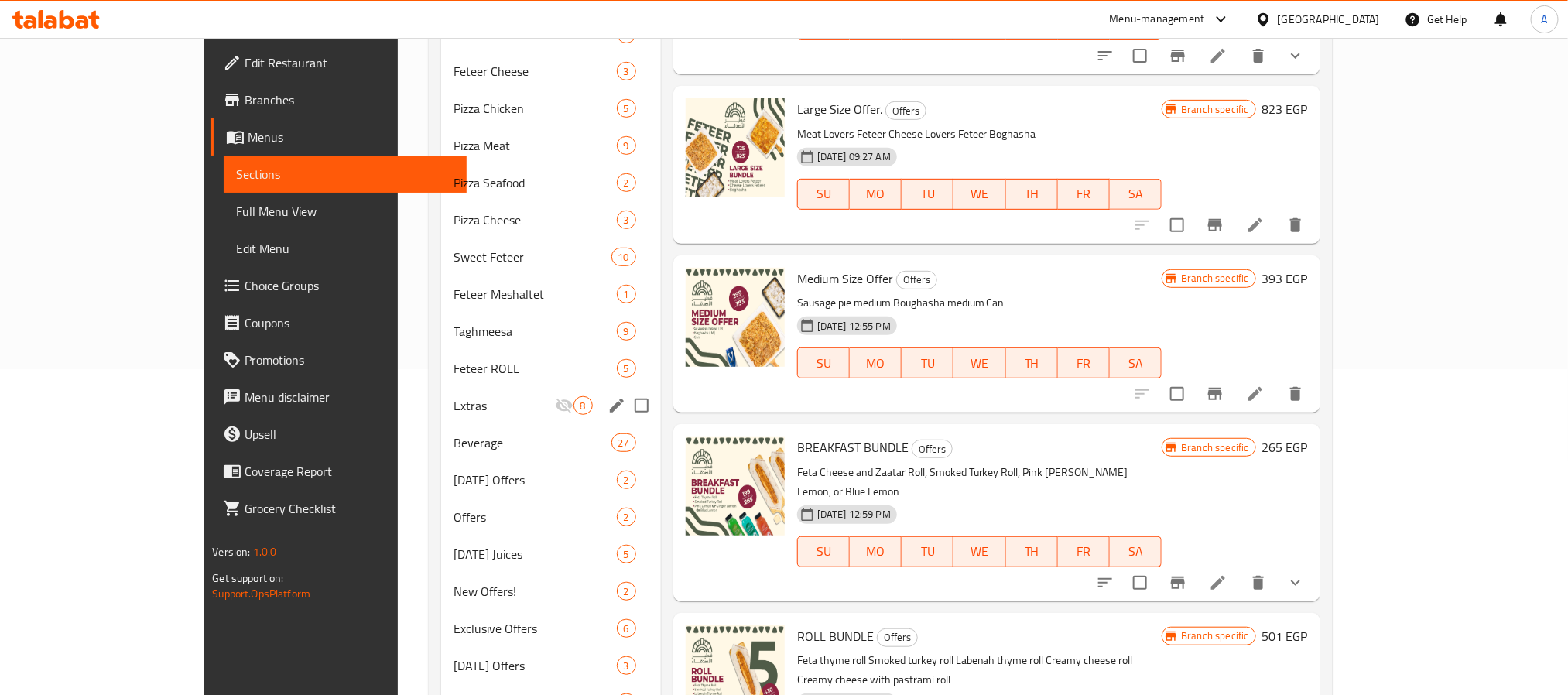
scroll to position [284, 0]
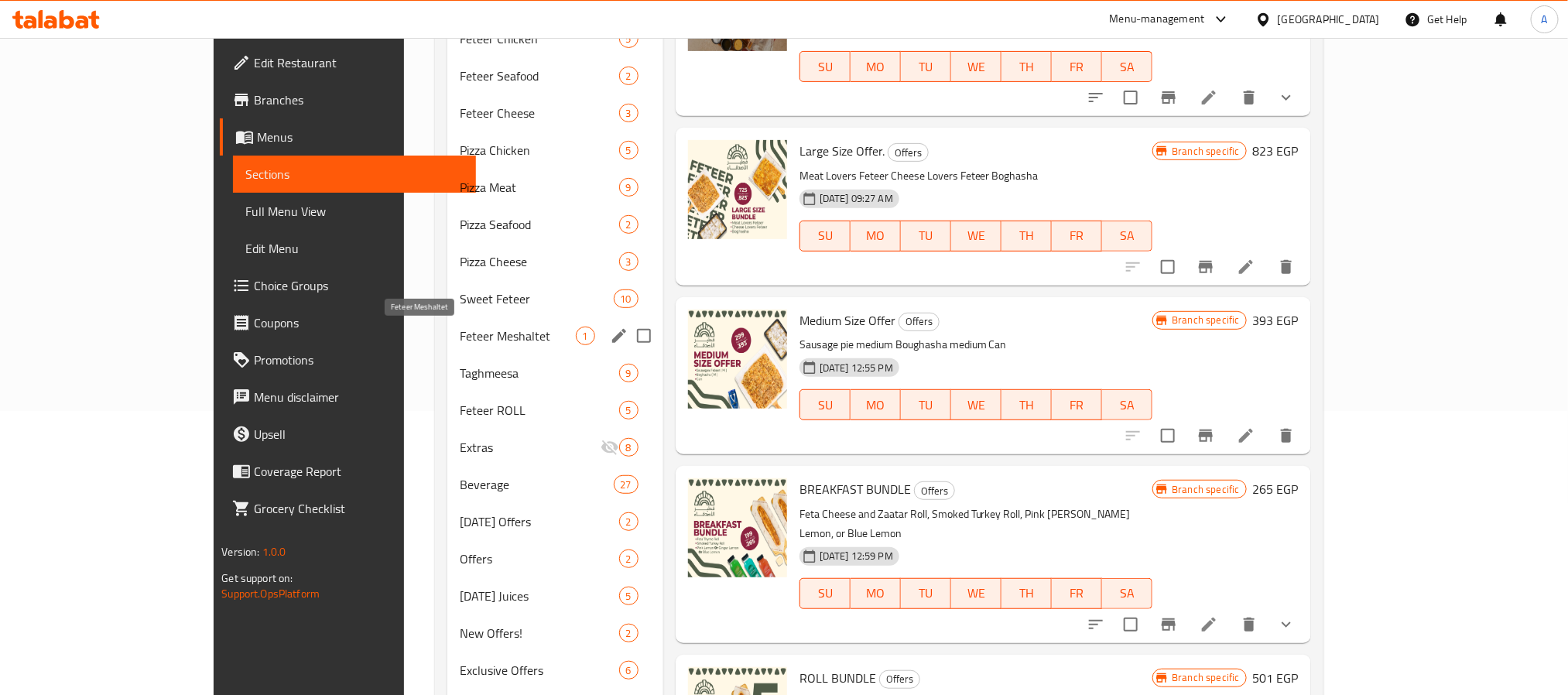
click at [460, 330] on span "Feteer Meshaltet" at bounding box center [518, 336] width 116 height 19
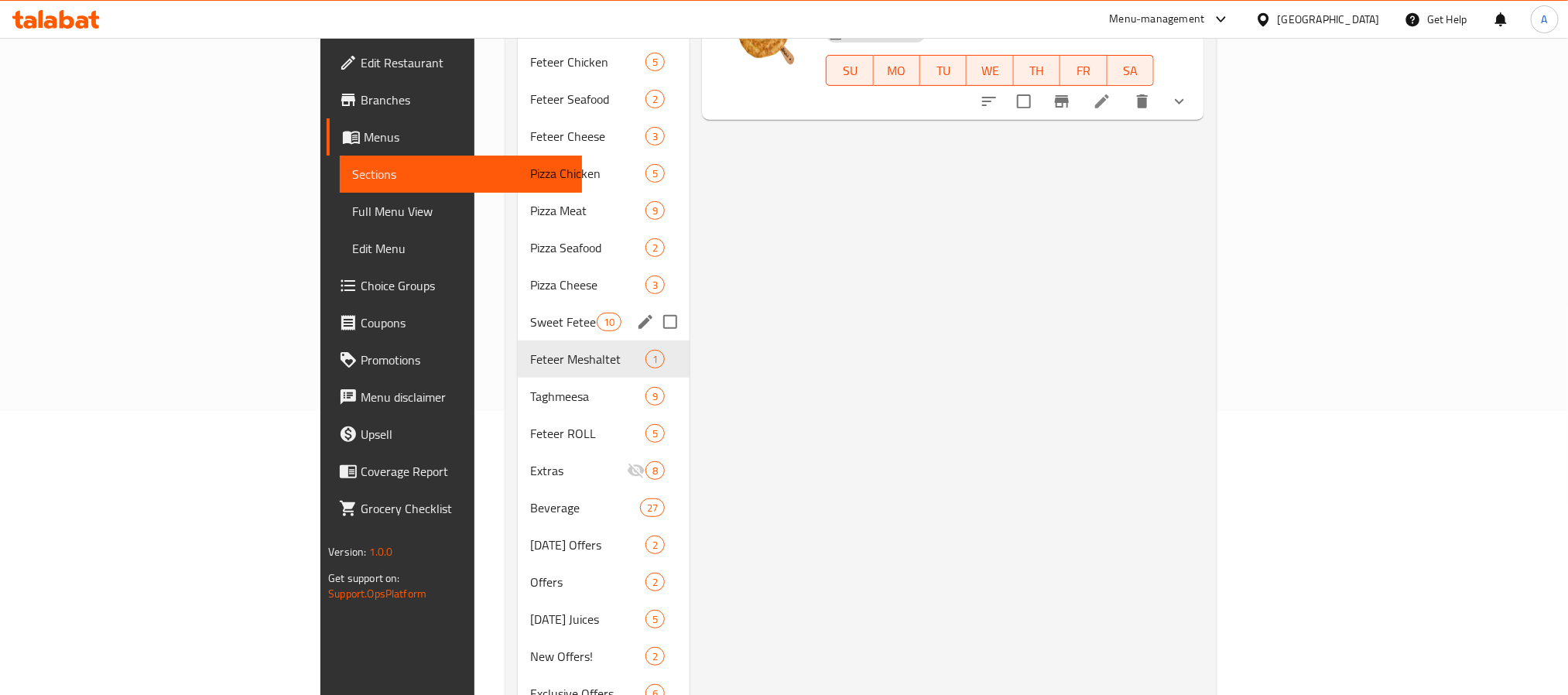
click at [530, 312] on span "Sweet Feteer" at bounding box center [563, 321] width 66 height 19
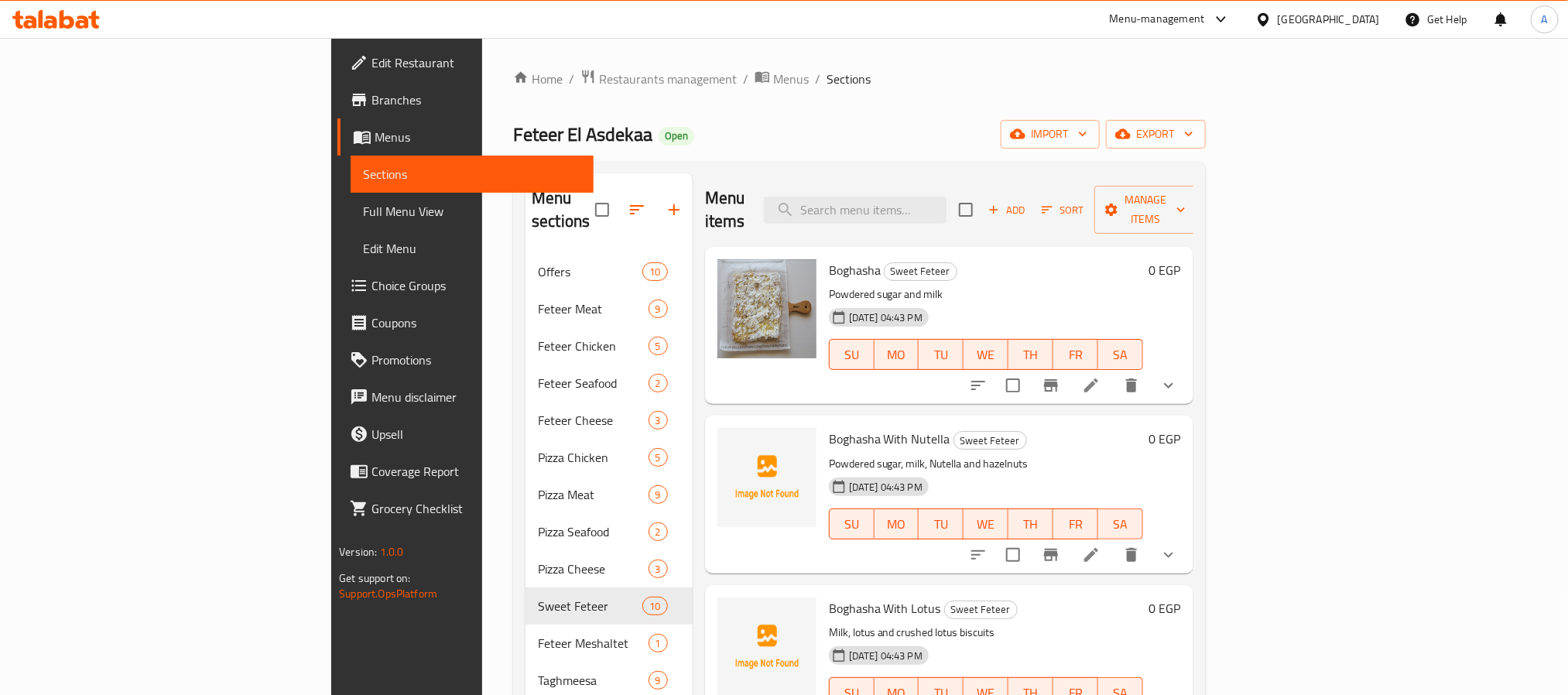
scroll to position [232, 0]
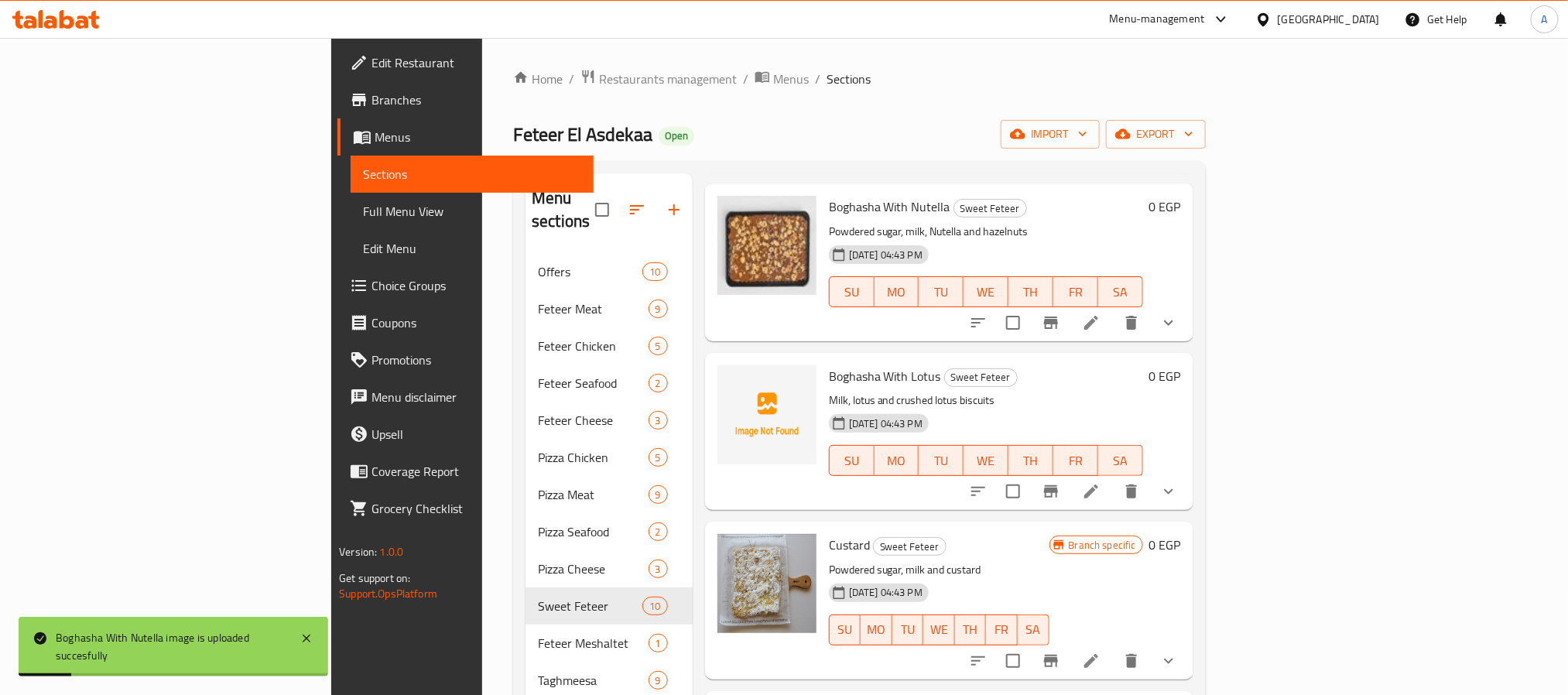
click at [829, 195] on span "Boghasha With Nutella" at bounding box center [890, 207] width 121 height 23
copy h6 "Boghasha With Nutella"
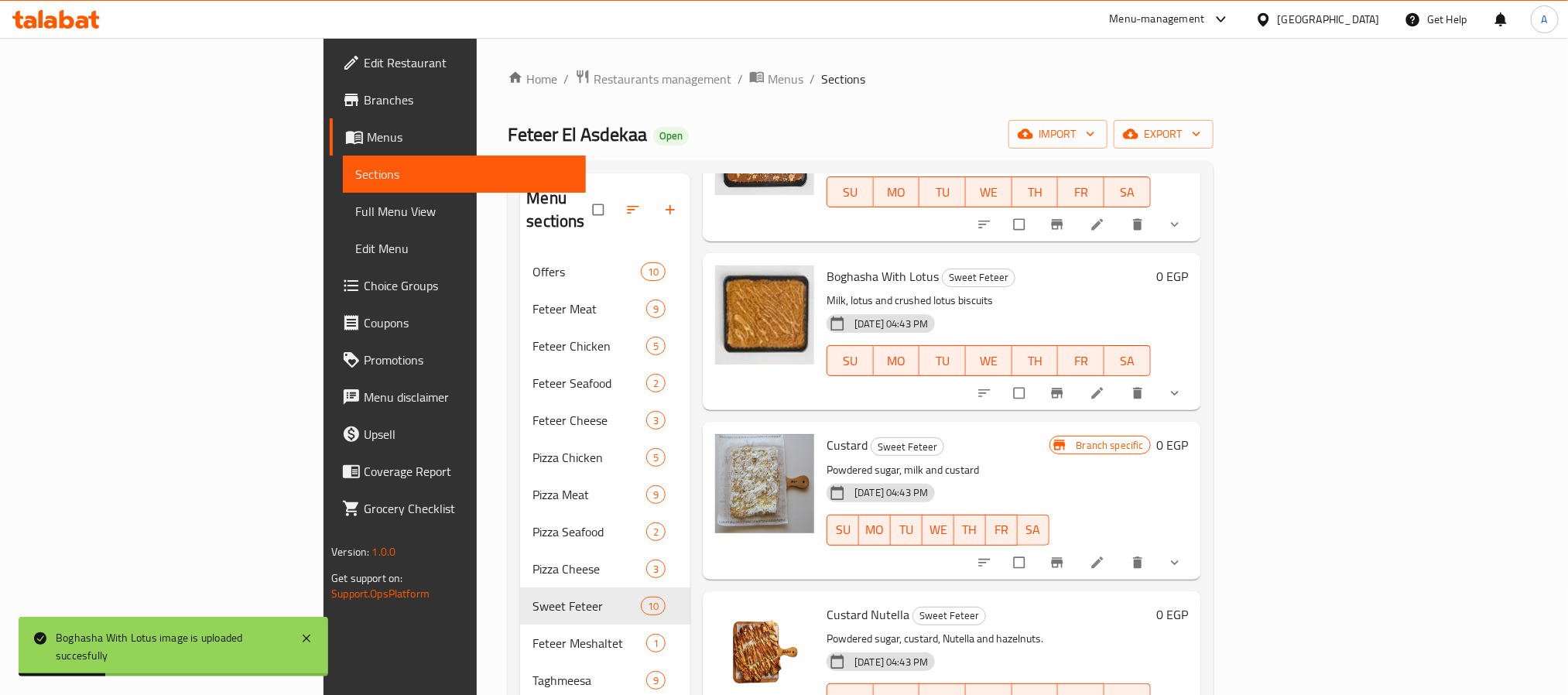
scroll to position [232, 0]
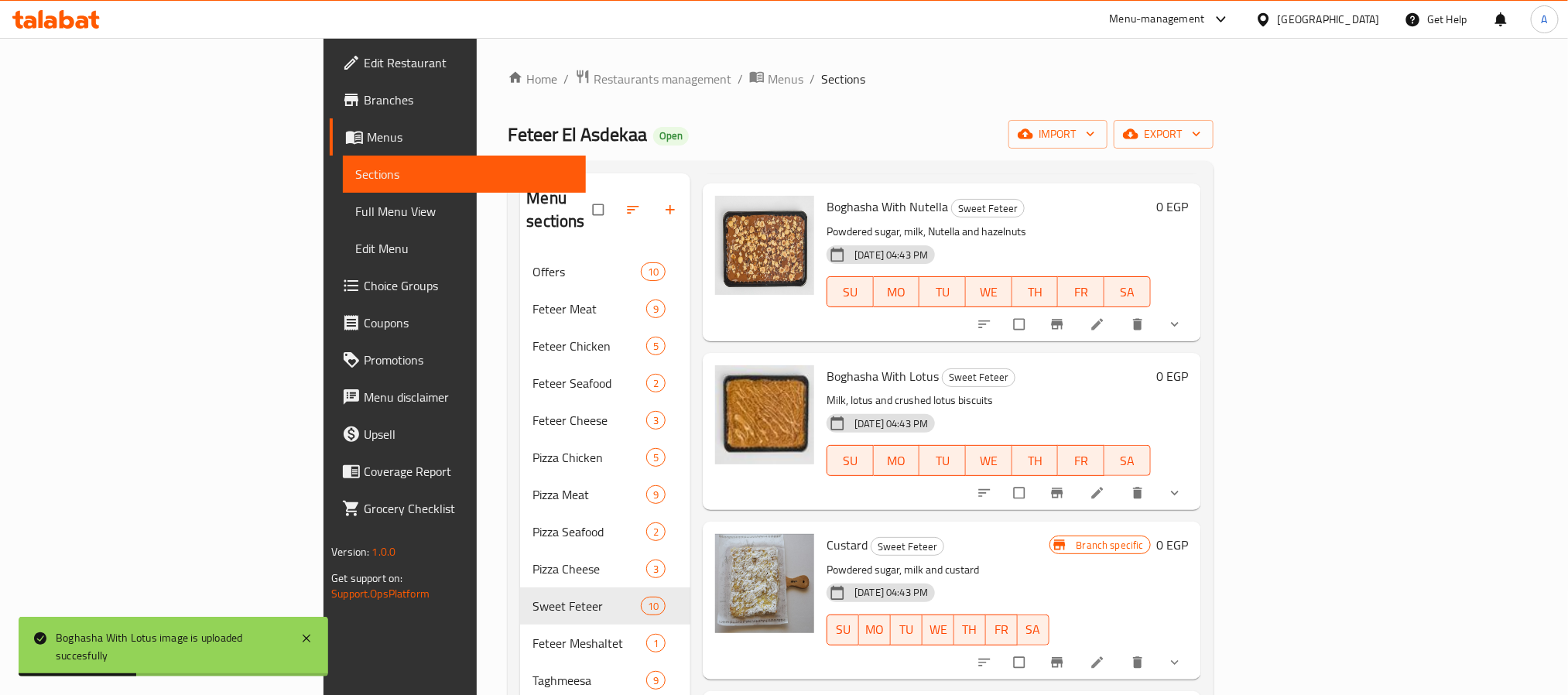
click at [846, 365] on span "Boghasha With Lotus" at bounding box center [882, 376] width 112 height 23
copy h6 "Boghasha With Lotus"
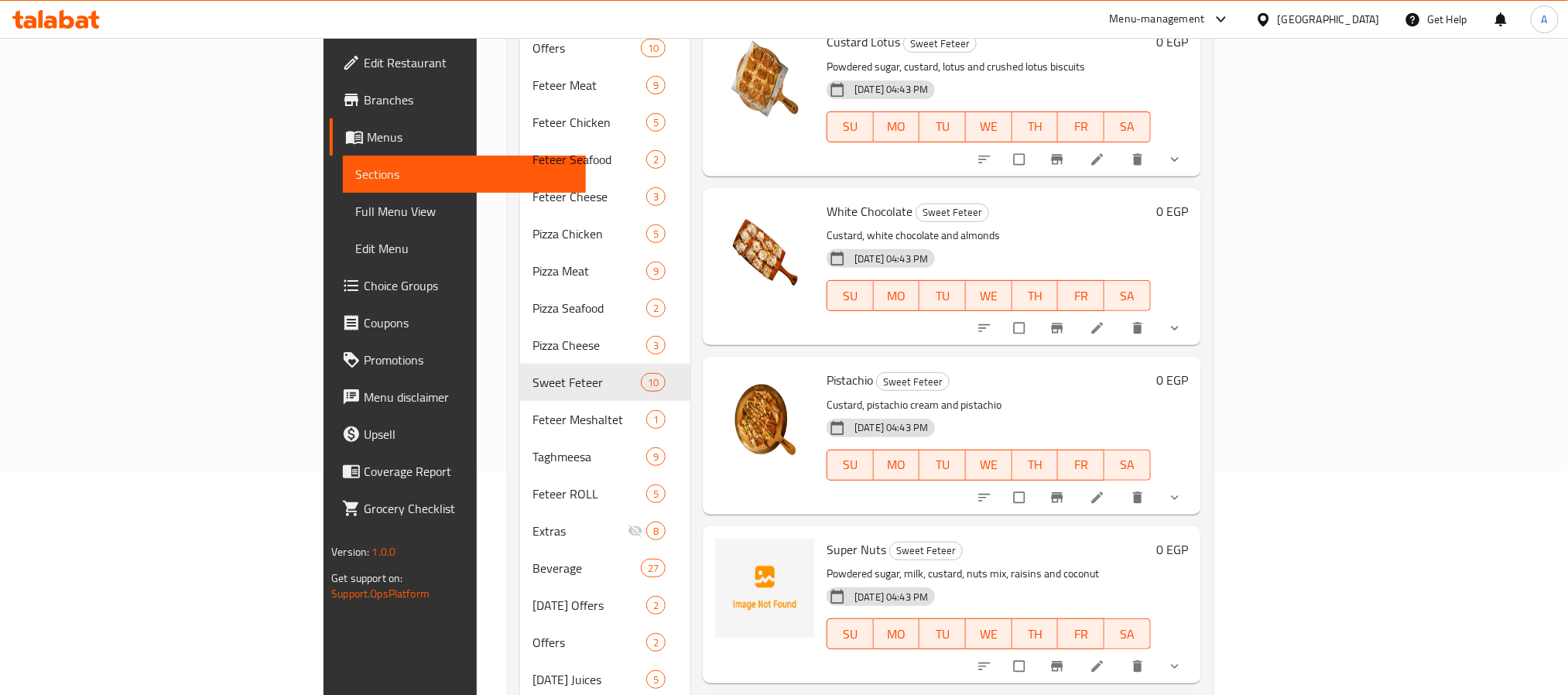
scroll to position [400, 0]
